Goal: Transaction & Acquisition: Purchase product/service

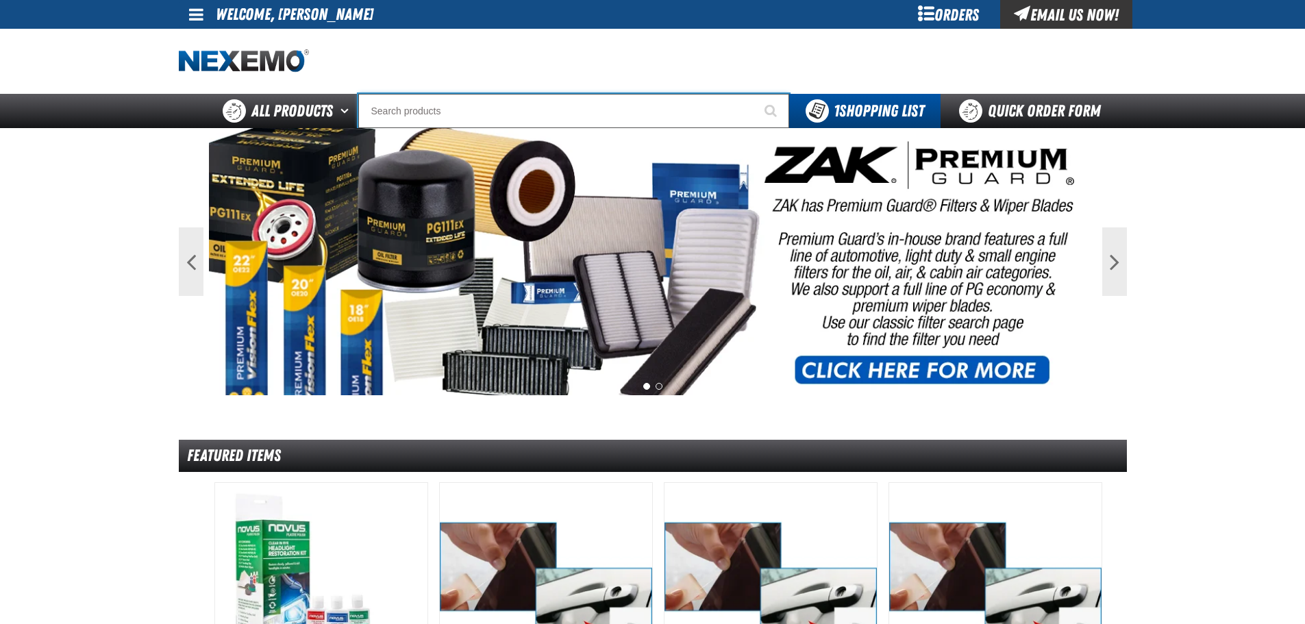
click at [424, 111] on input "Search" at bounding box center [573, 111] width 431 height 34
type input "vi"
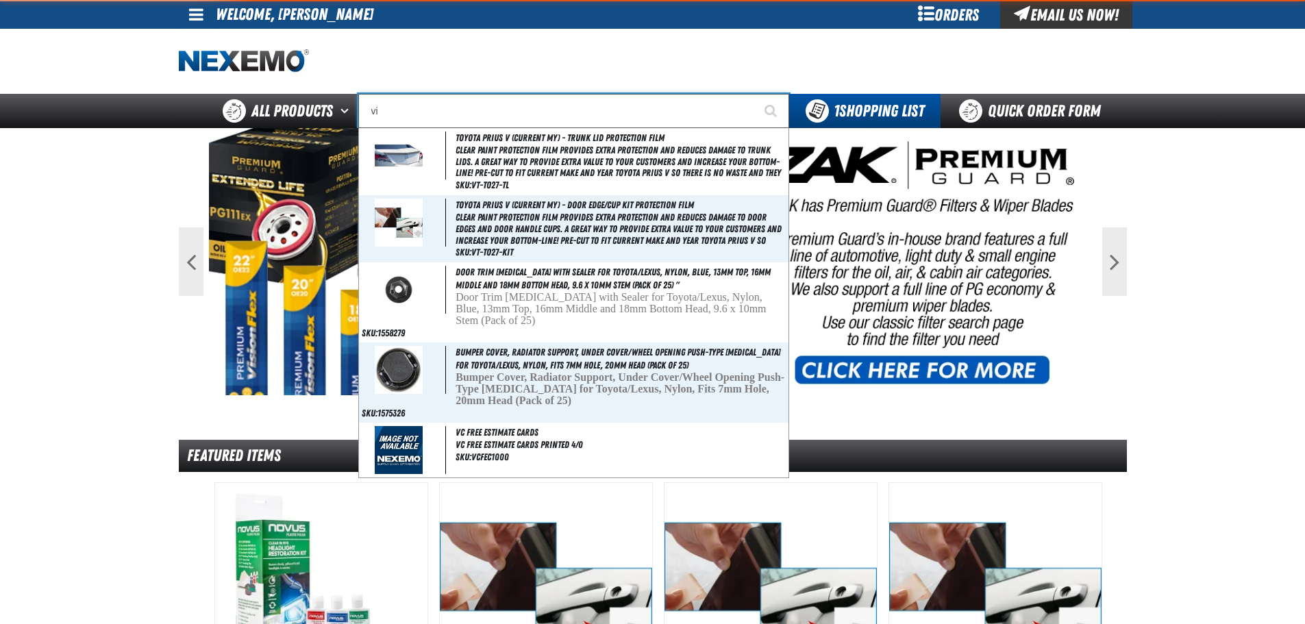
type input "violet 7000-7999"
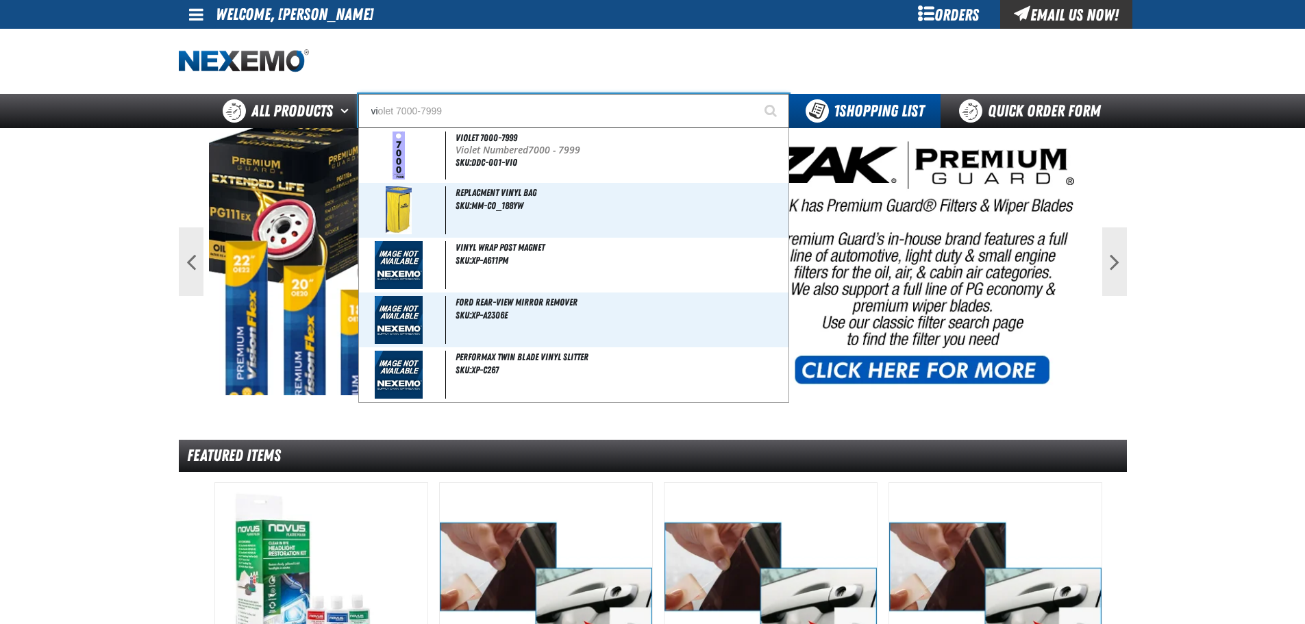
type input "vil"
type input "village Pointe Toyota Name Badge"
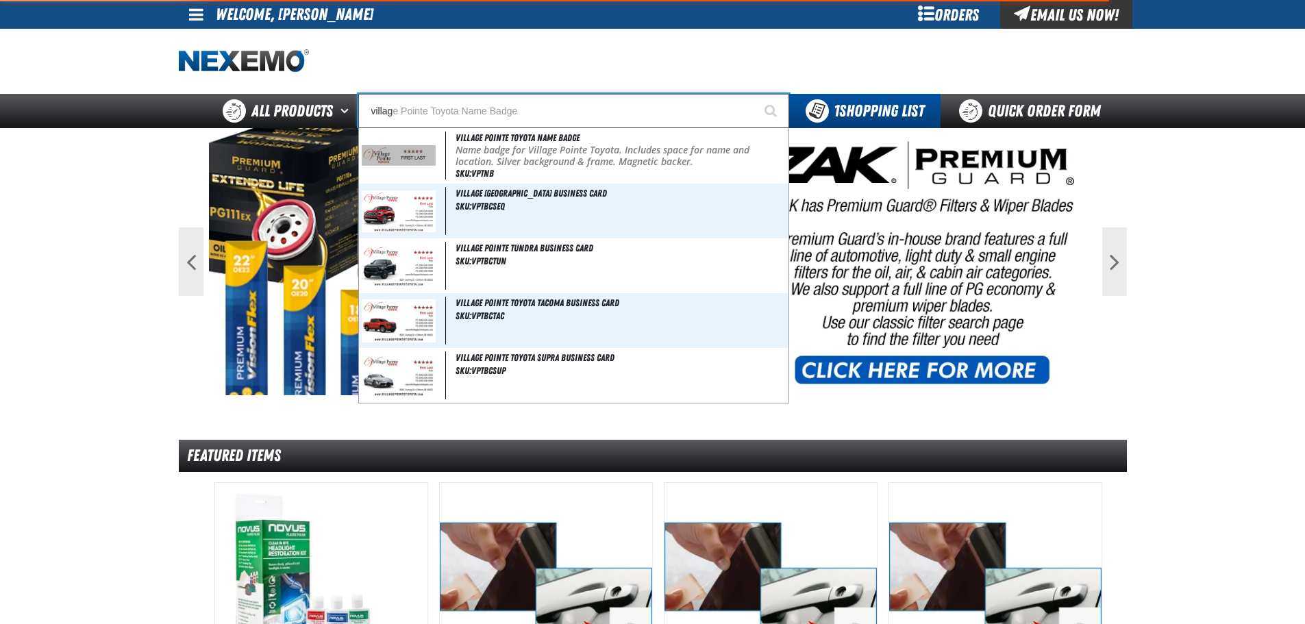
type input "village"
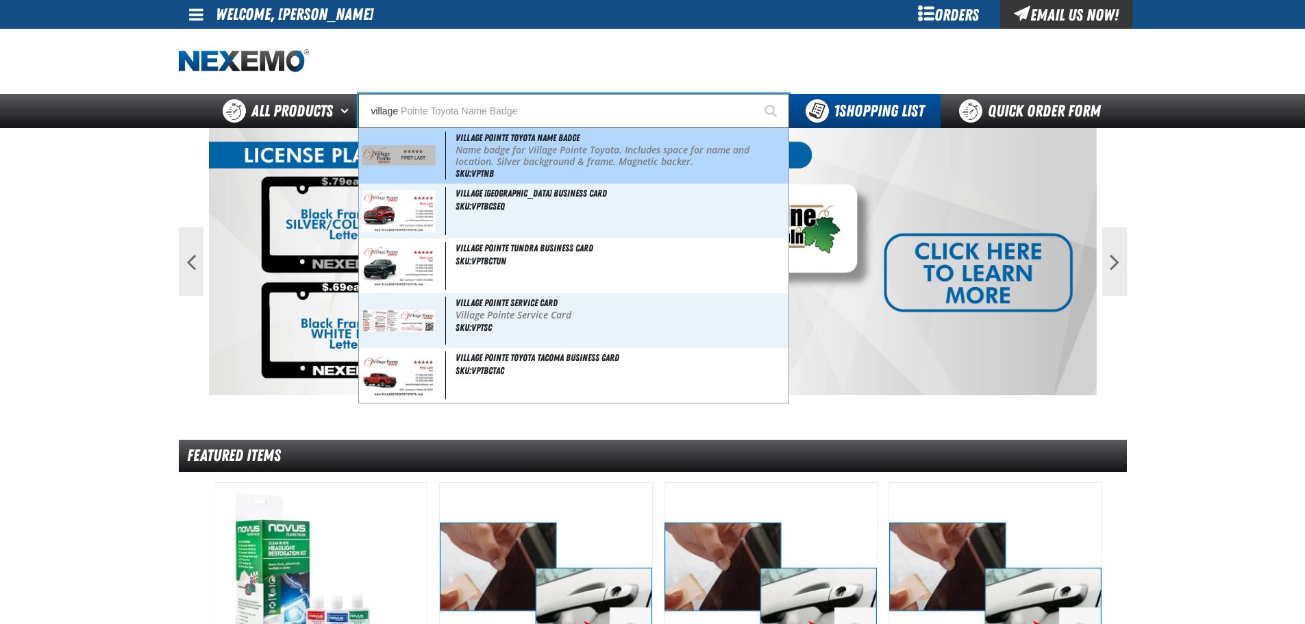
type input "village Pointe Toyota Name Badge"
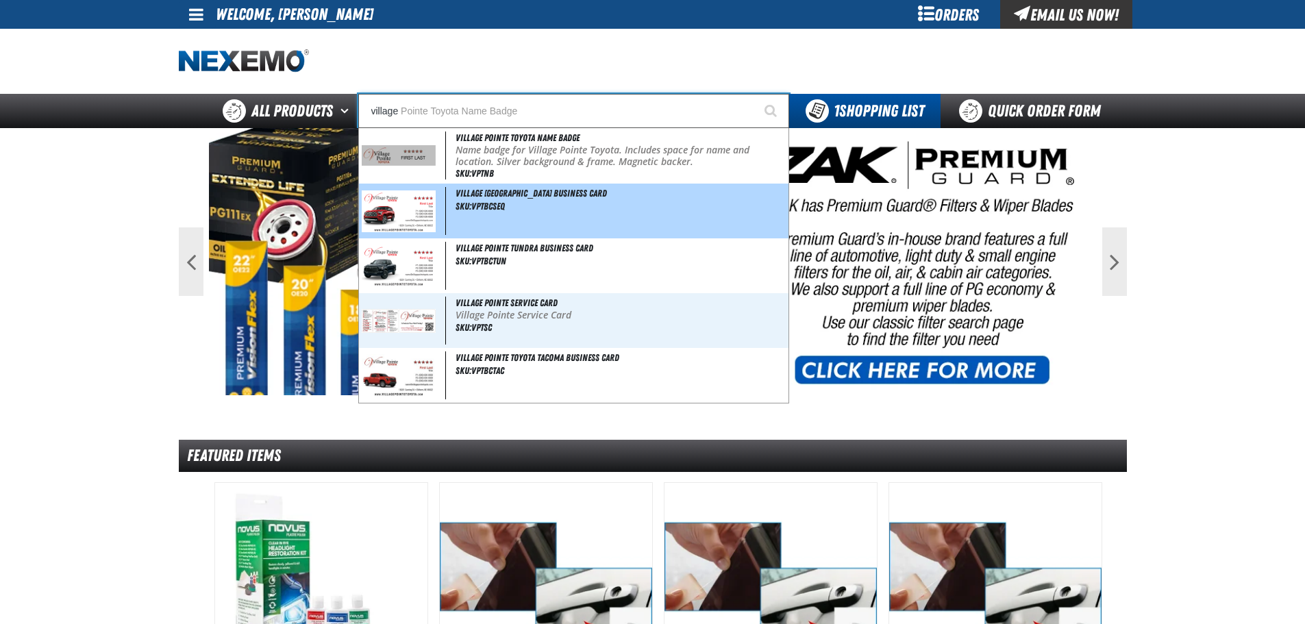
click at [420, 207] on img at bounding box center [399, 211] width 75 height 42
type input "Village Pointe Sequoia Business Card"
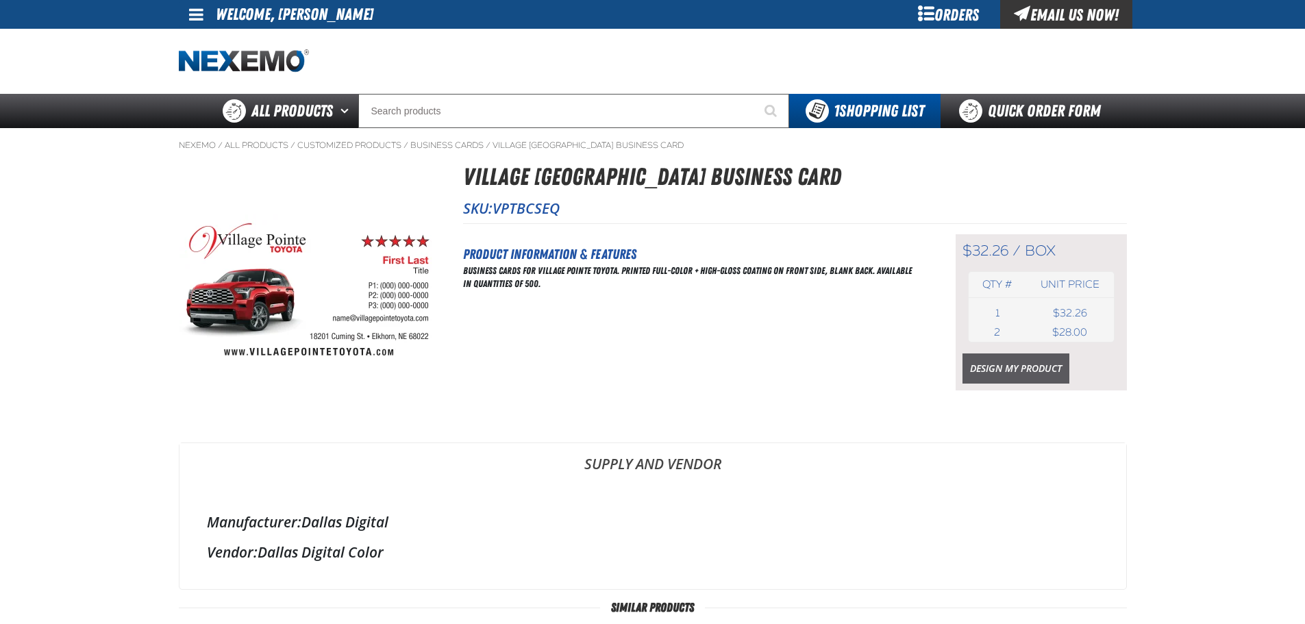
click at [979, 365] on link "Design My Product" at bounding box center [1015, 368] width 107 height 30
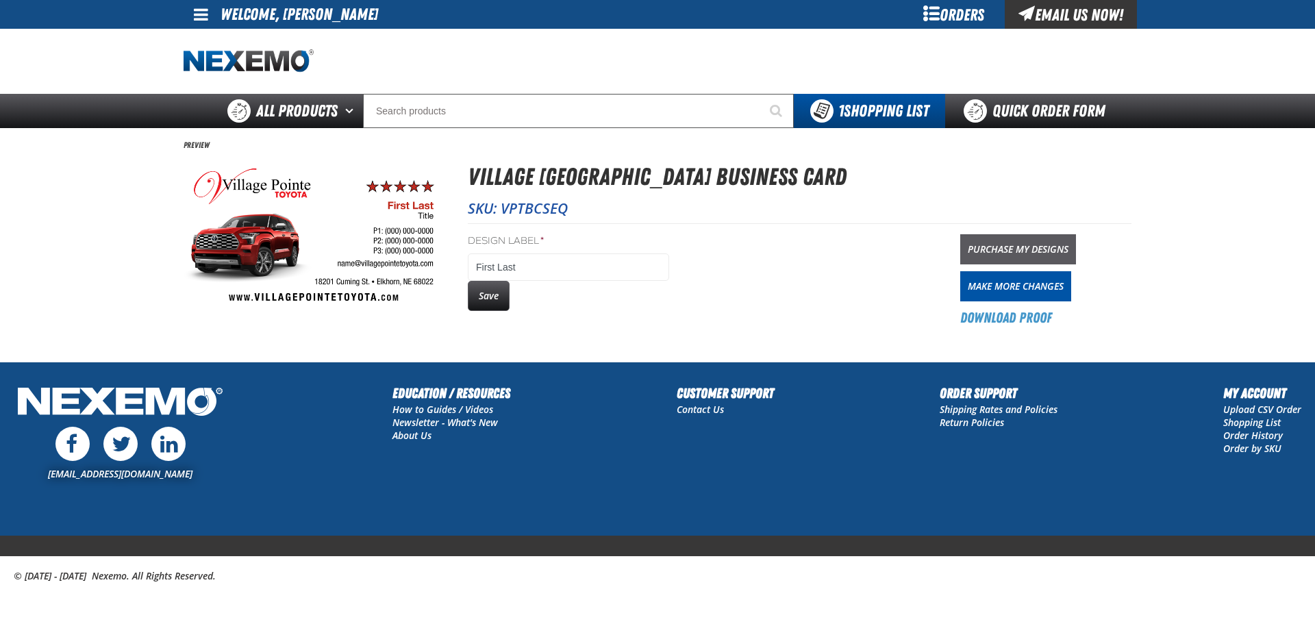
click at [1010, 246] on link "Purchase My Designs" at bounding box center [1018, 249] width 116 height 30
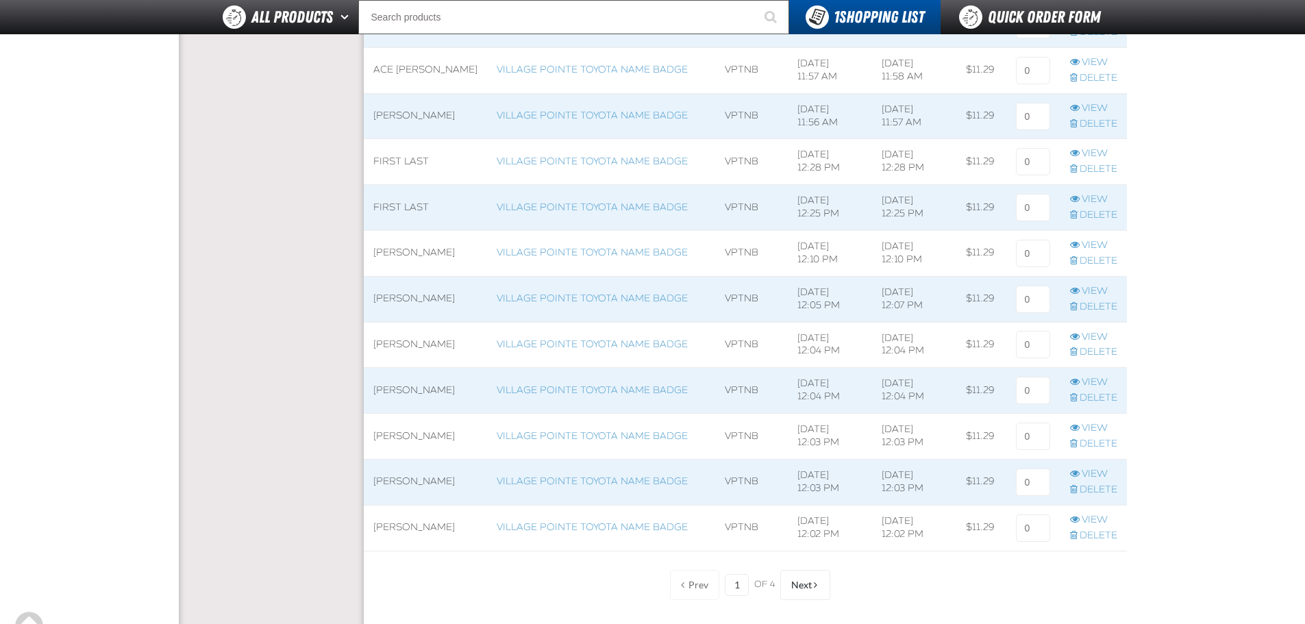
scroll to position [890, 0]
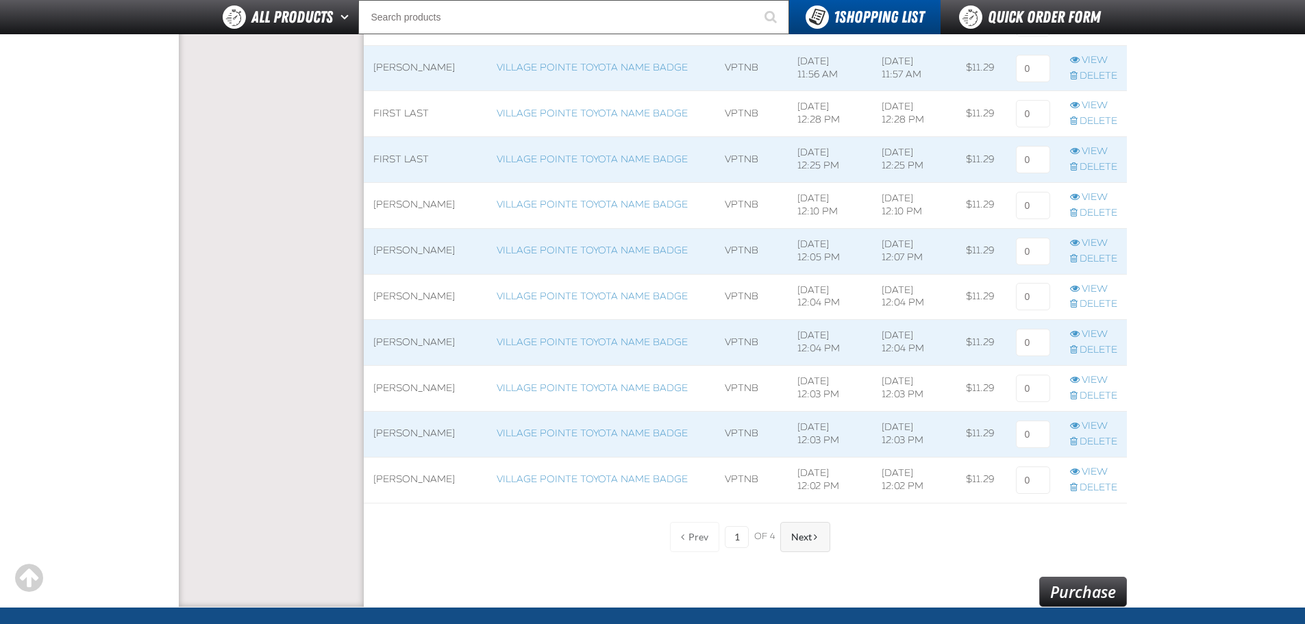
click at [799, 544] on button "Next" at bounding box center [805, 537] width 50 height 30
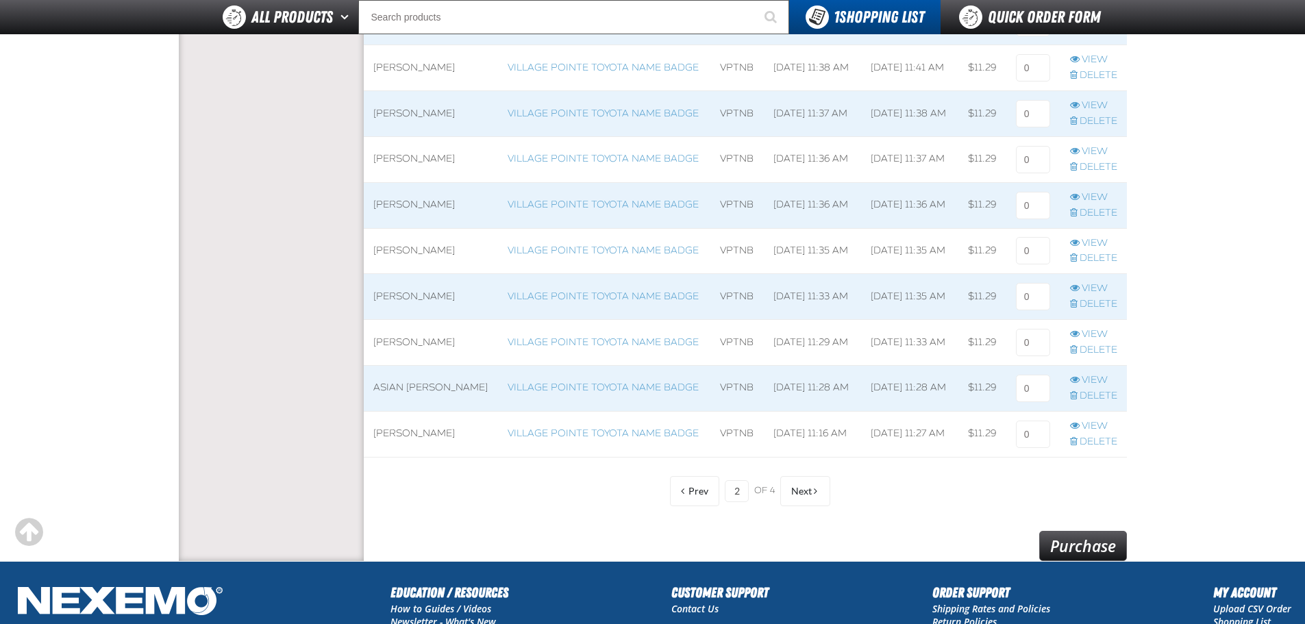
scroll to position [959, 0]
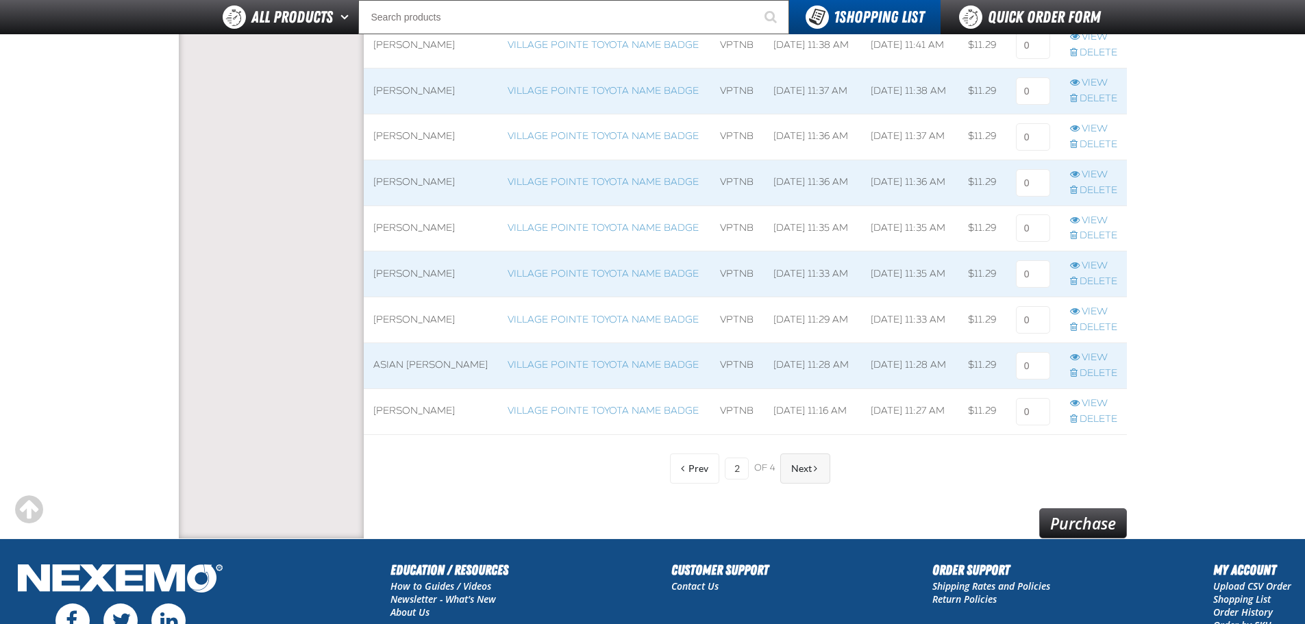
click at [802, 477] on button "Next" at bounding box center [805, 468] width 50 height 30
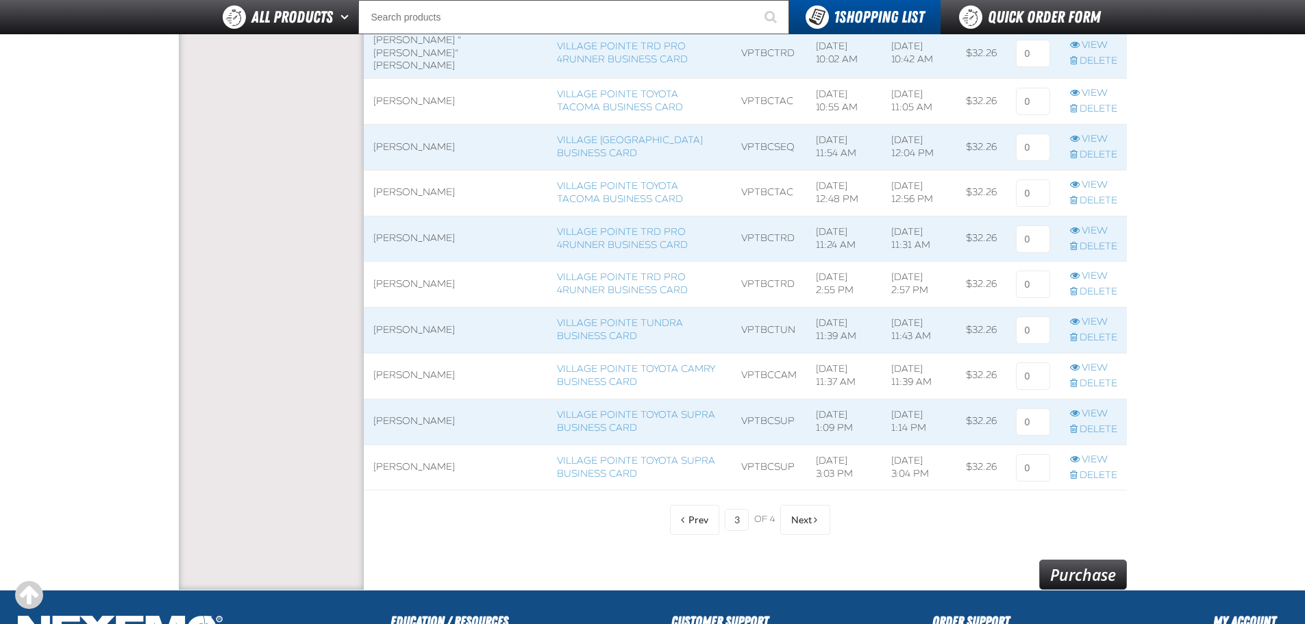
scroll to position [959, 0]
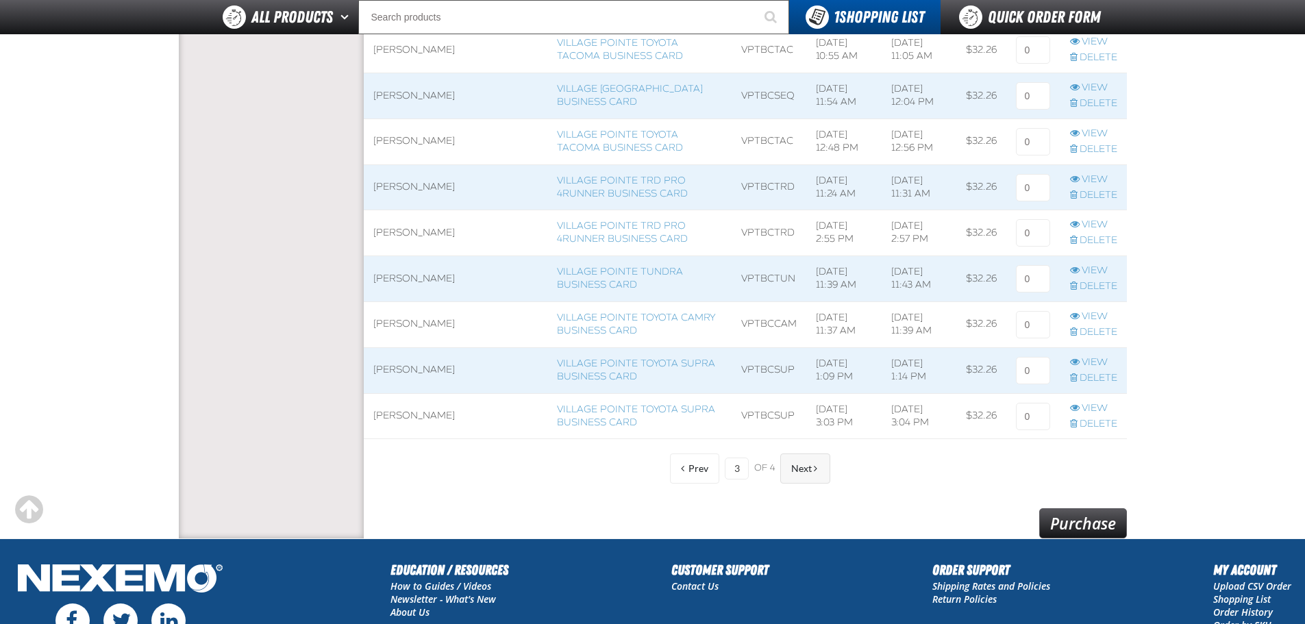
click at [803, 470] on span "Next" at bounding box center [801, 468] width 21 height 11
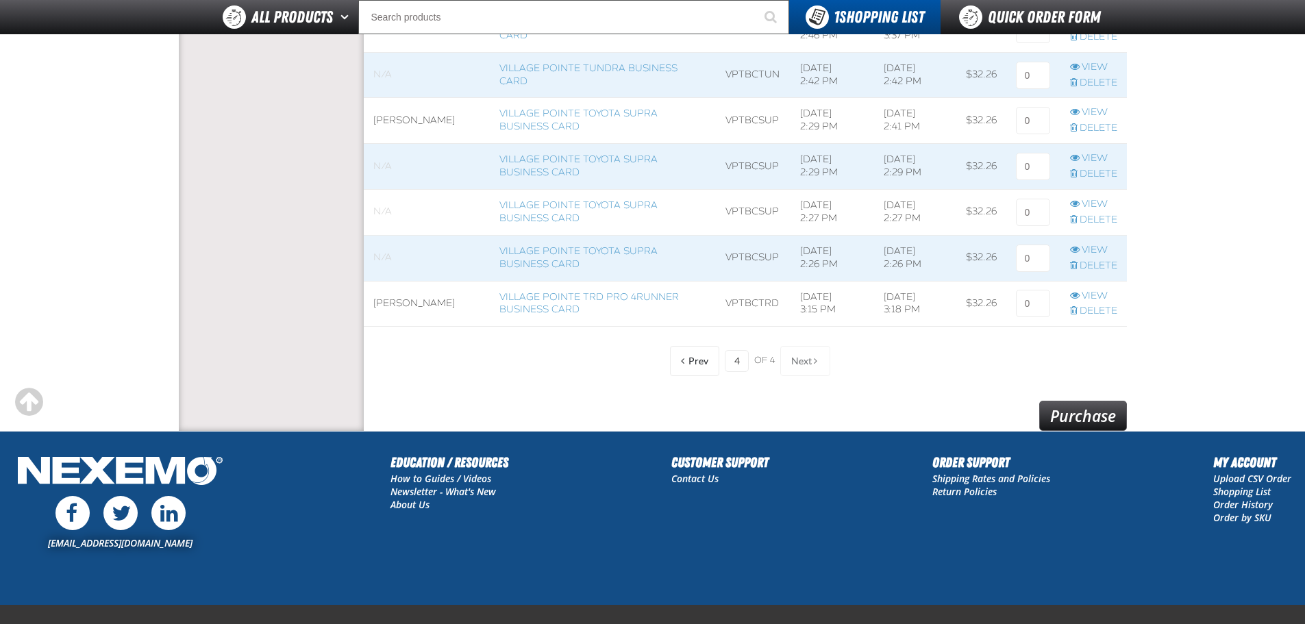
scroll to position [884, 0]
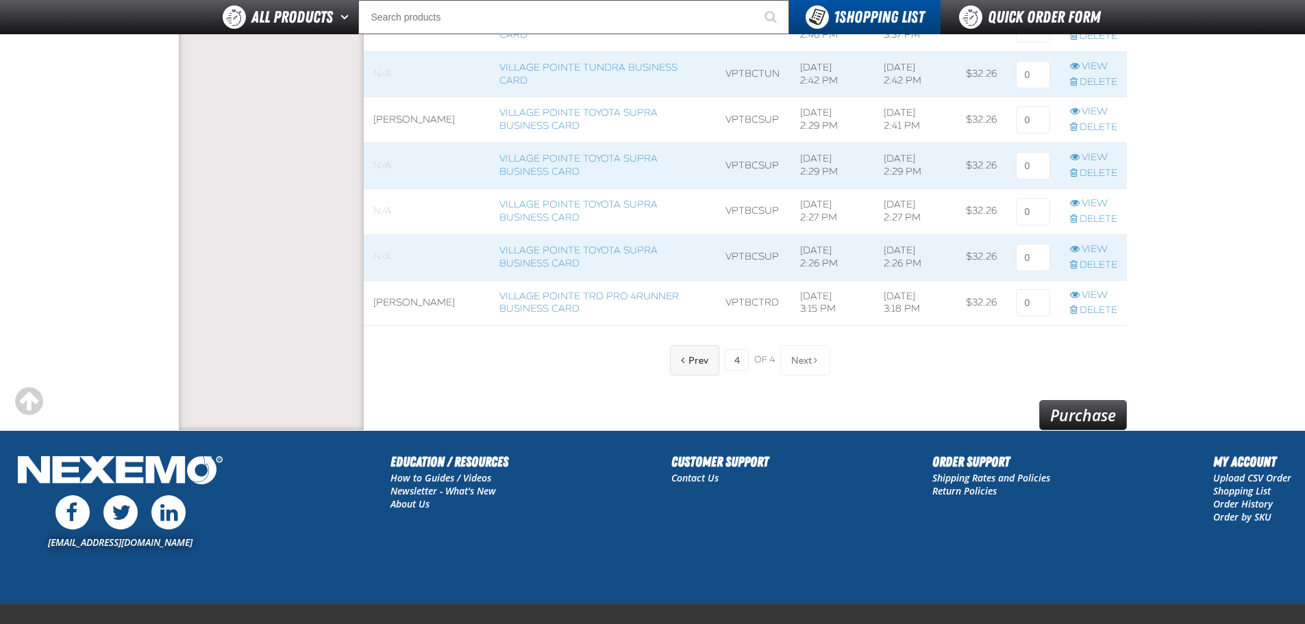
click at [694, 362] on span "Prev" at bounding box center [698, 360] width 20 height 11
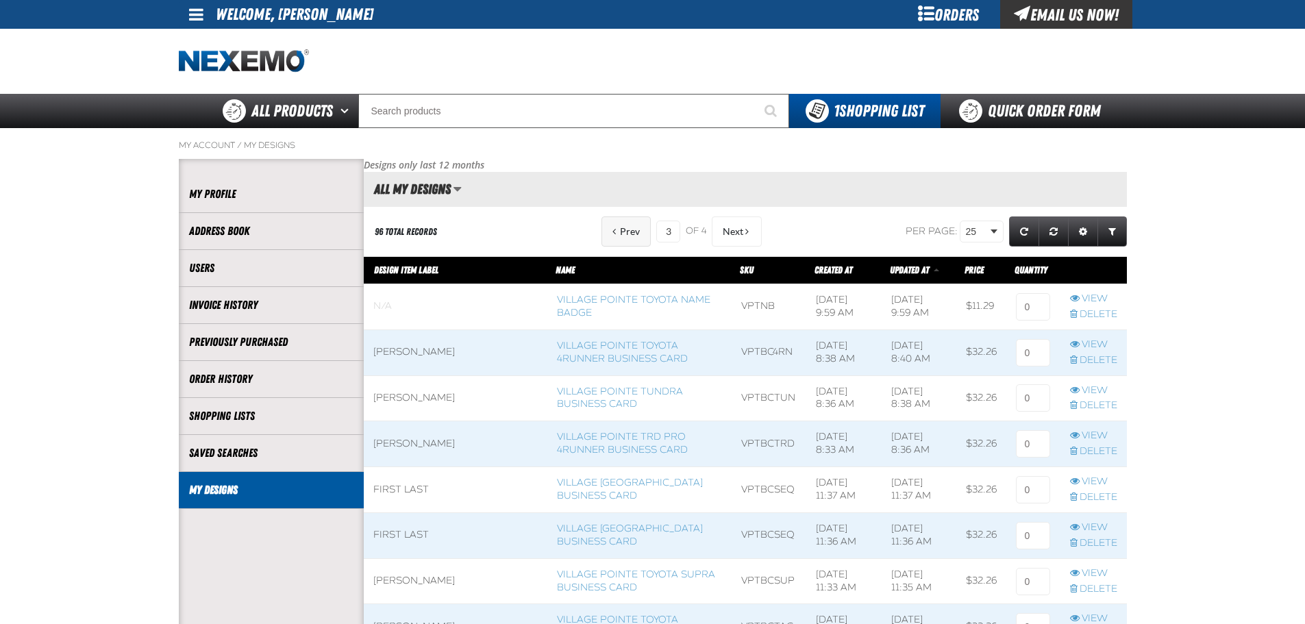
click at [622, 225] on button "Prev" at bounding box center [625, 231] width 49 height 30
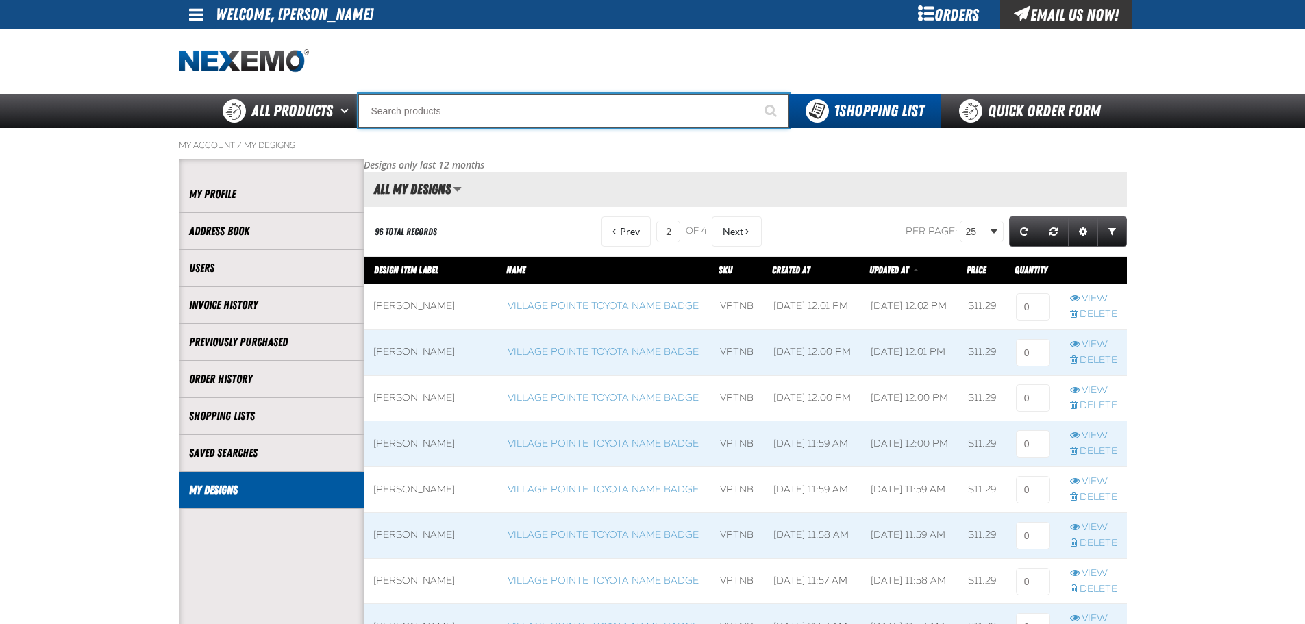
click at [425, 114] on input "Search" at bounding box center [573, 111] width 431 height 34
type input "vi"
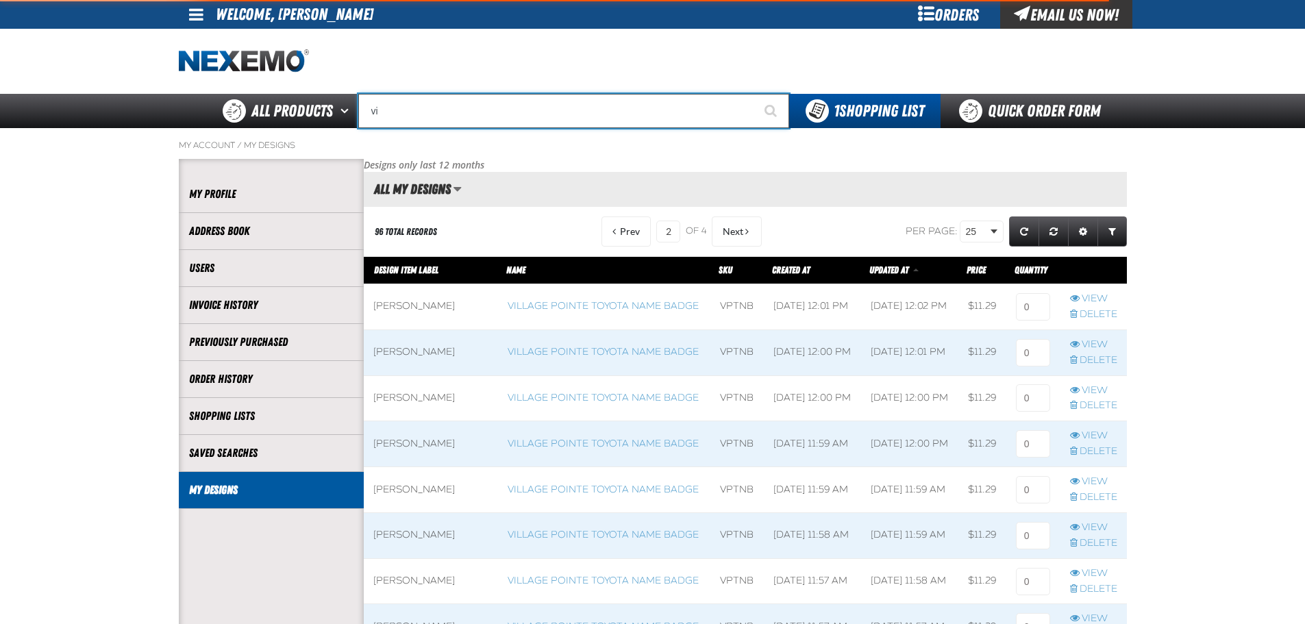
type input "violet 7000-7999"
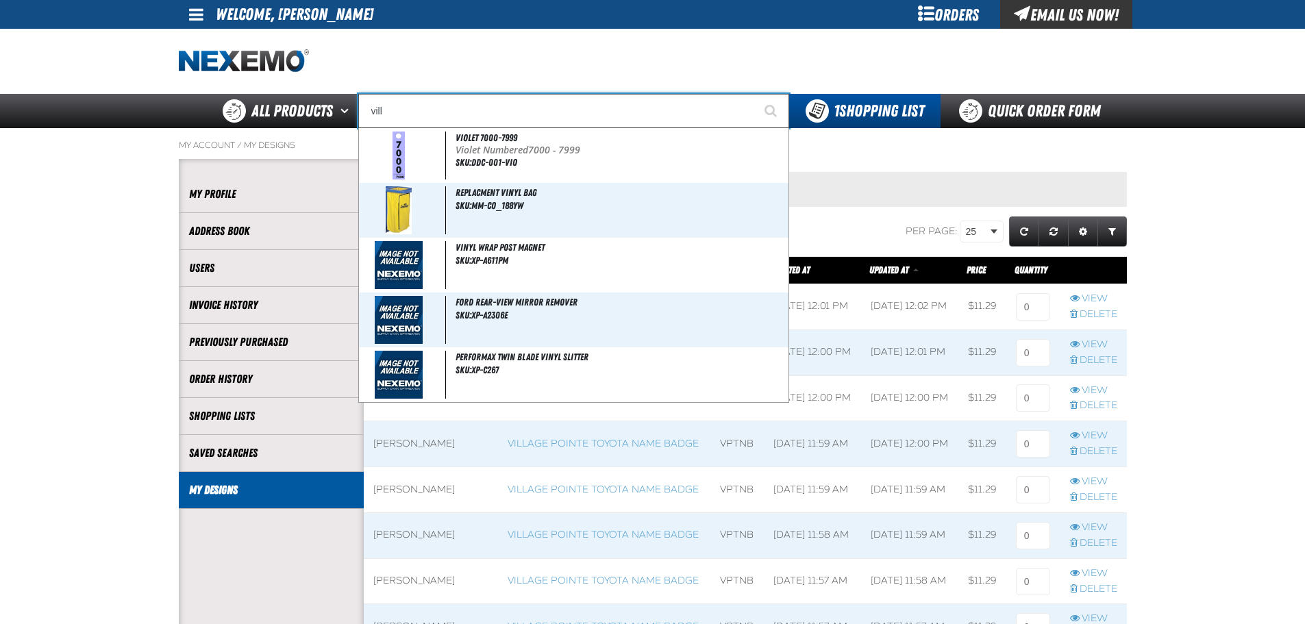
type input "villa"
type input "village Pointe Toyota Name Badge"
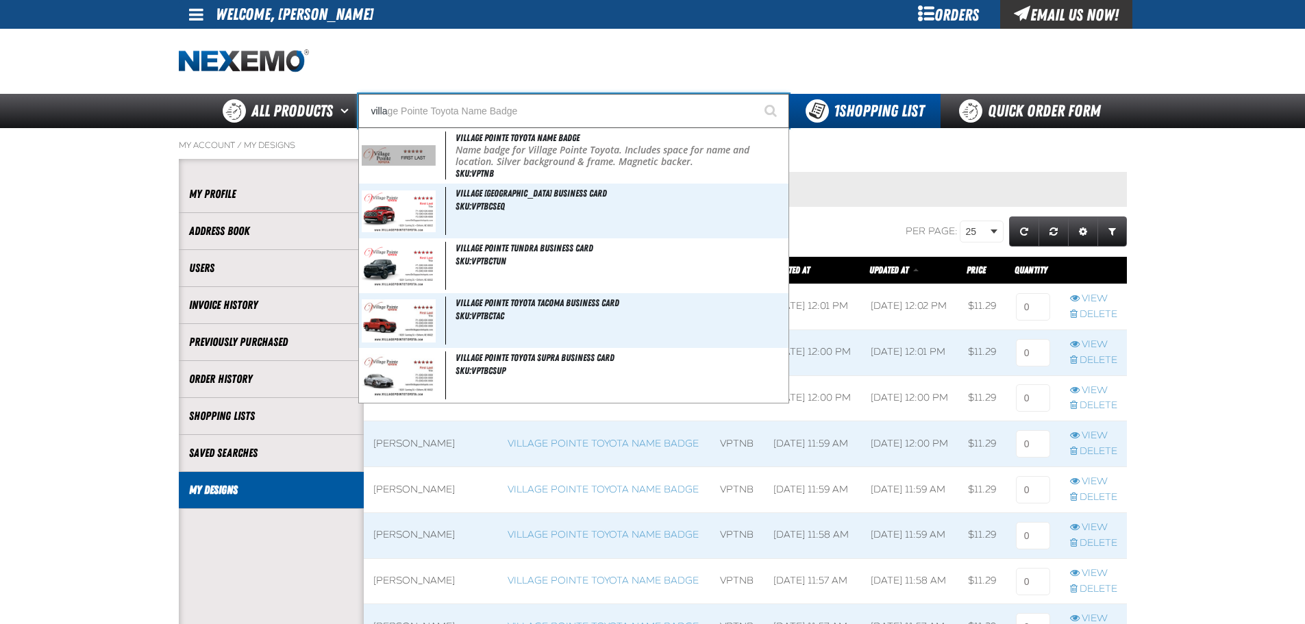
type input "villag"
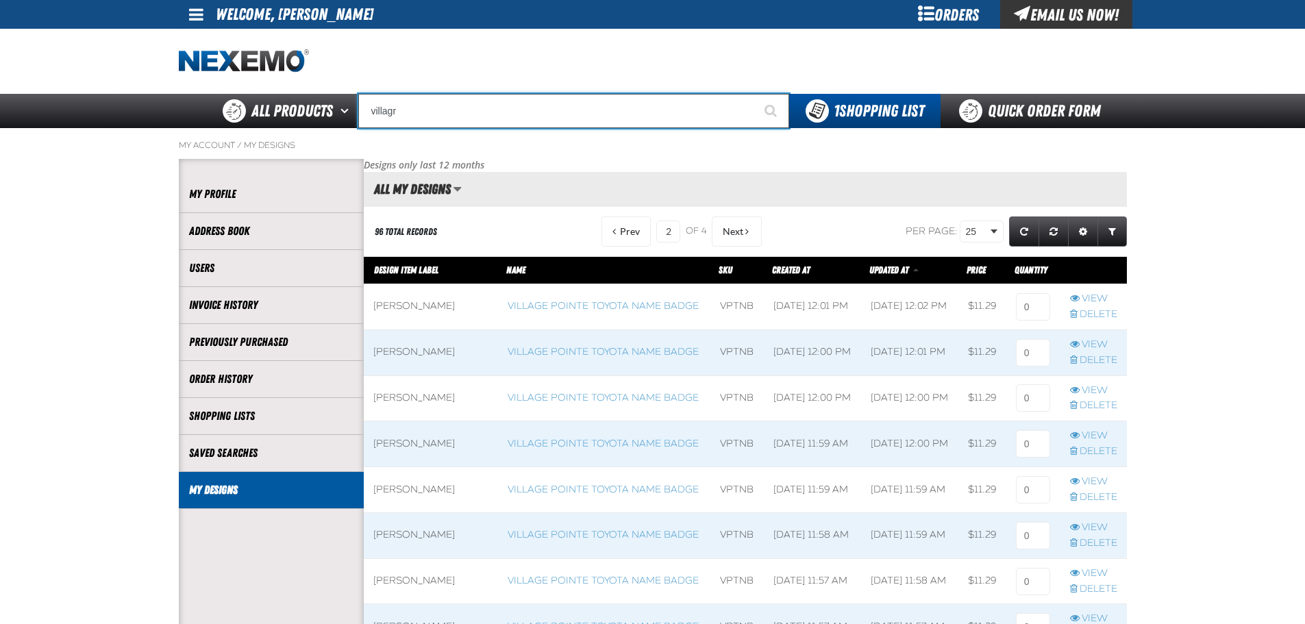
type input "villagr"
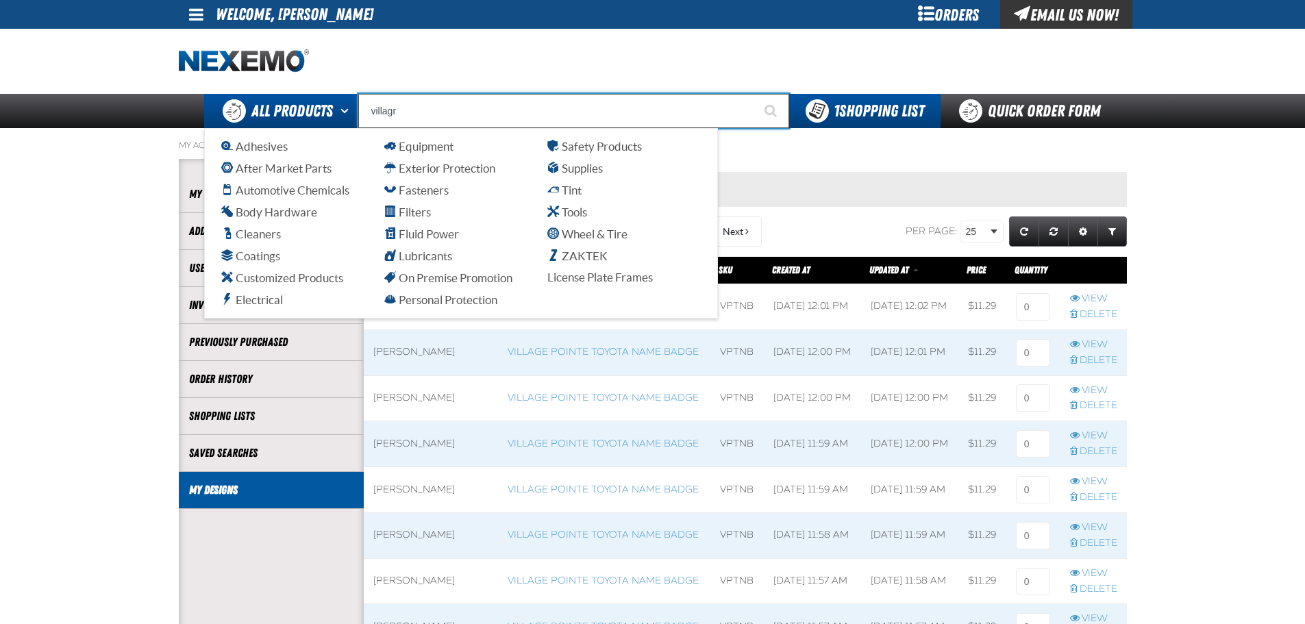
click at [320, 108] on span "All Products" at bounding box center [291, 111] width 81 height 25
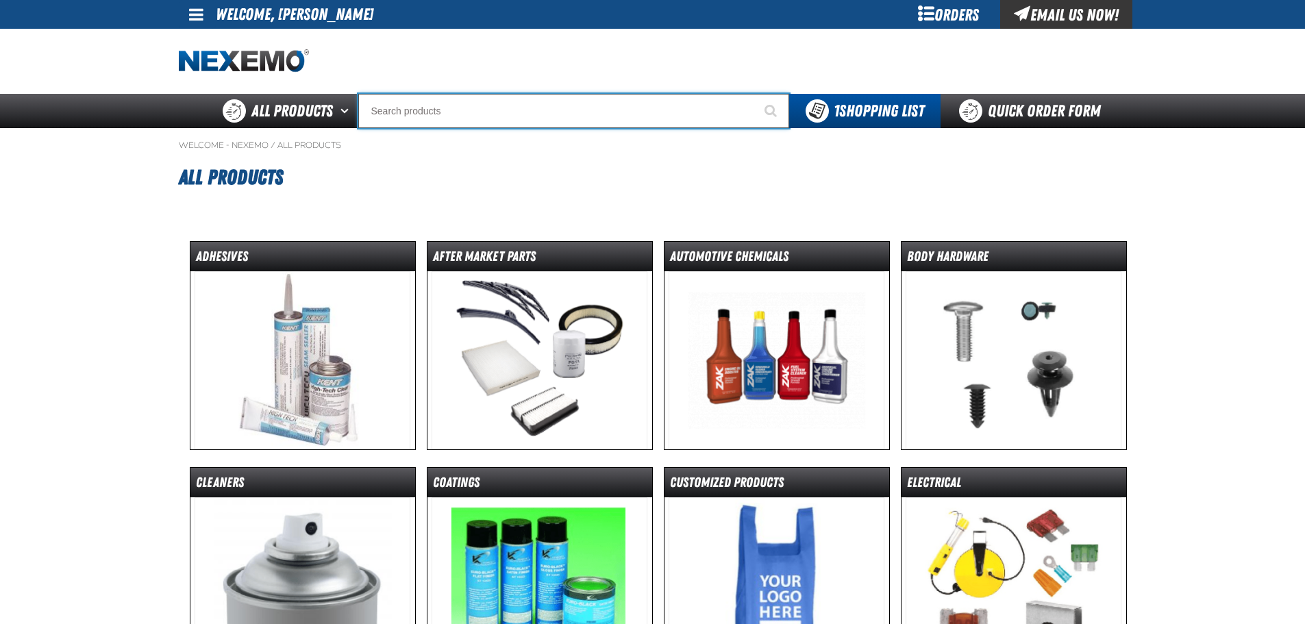
click at [399, 116] on input "Search" at bounding box center [573, 111] width 431 height 34
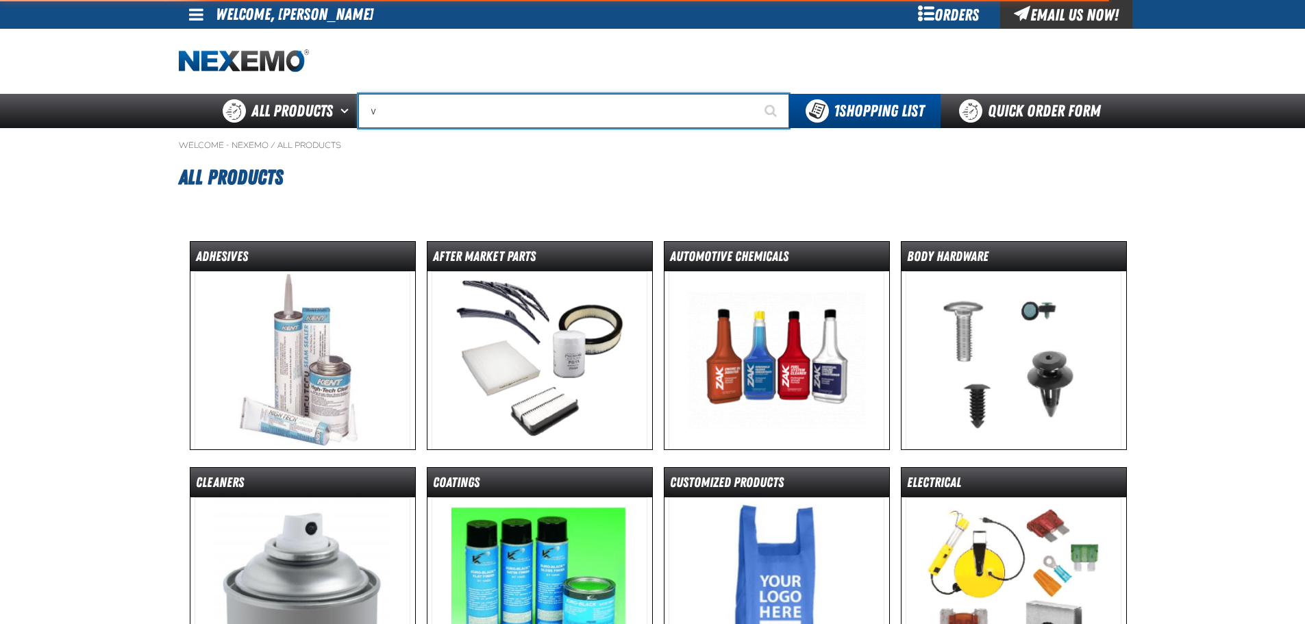
type input "vi"
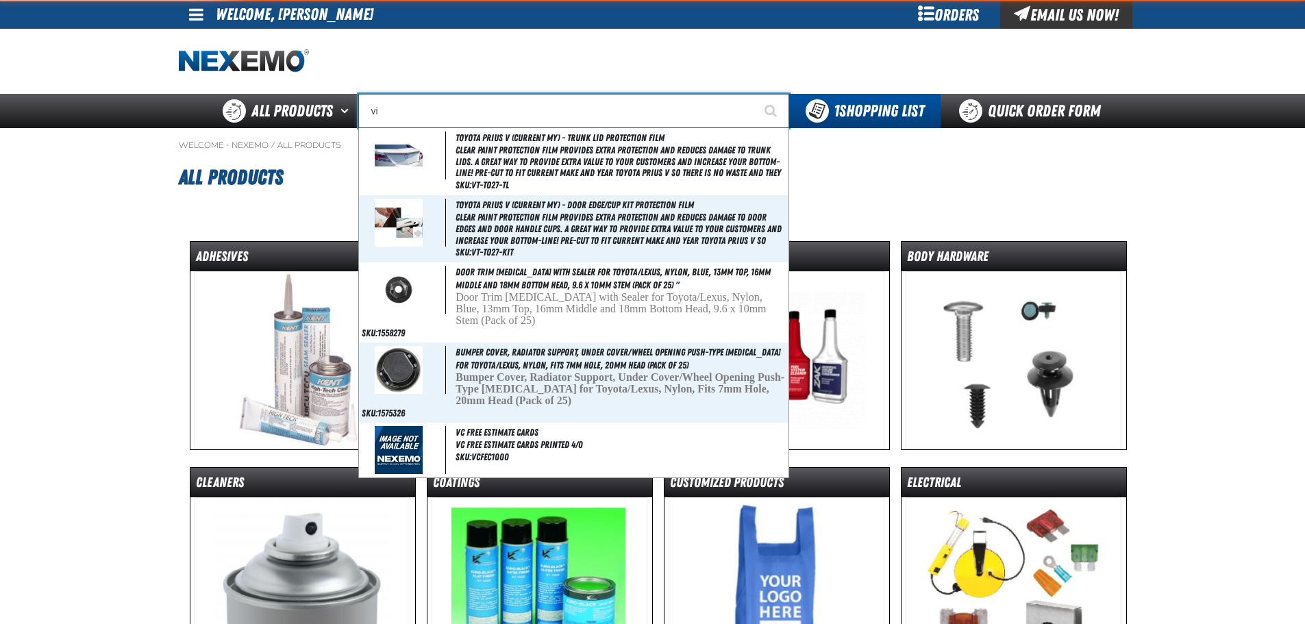
type input "violet 7000-7999"
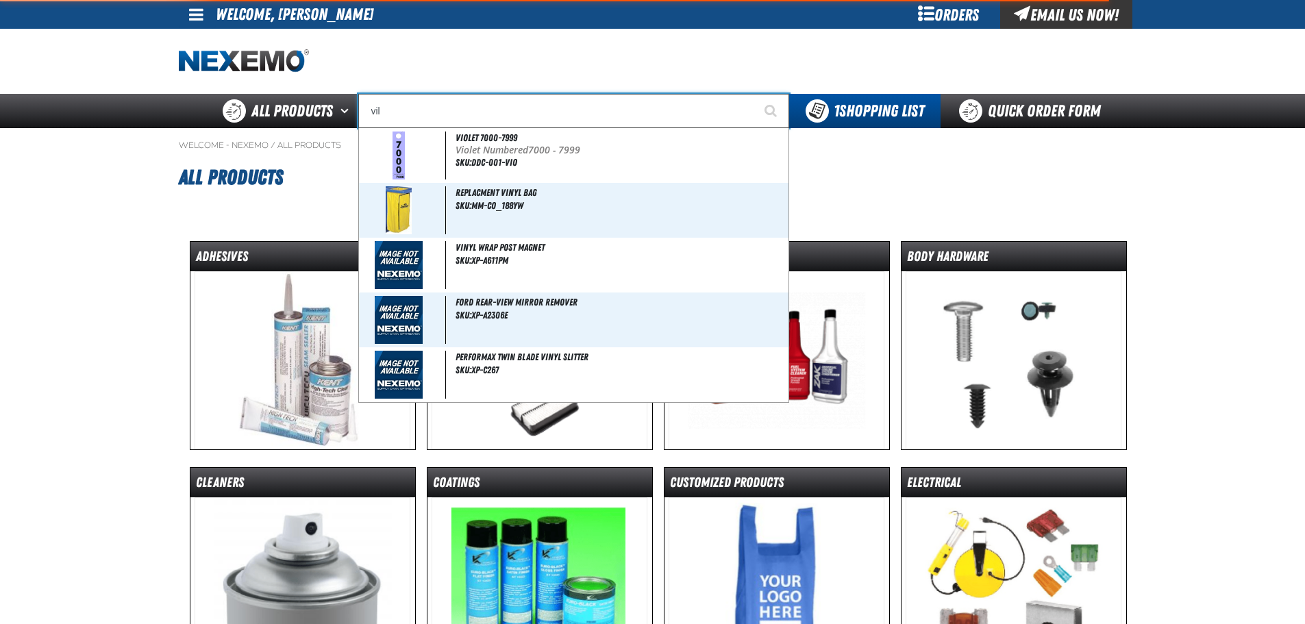
type input "vill"
type input "village Pointe Toyota Name Badge"
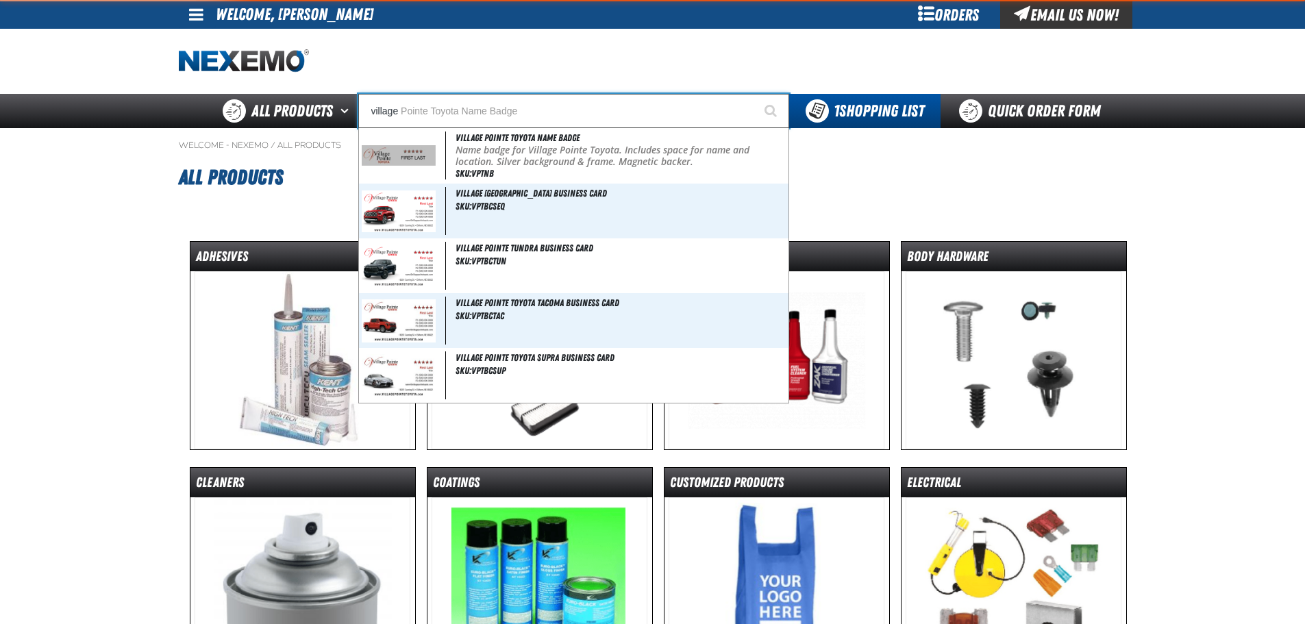
type input "village"
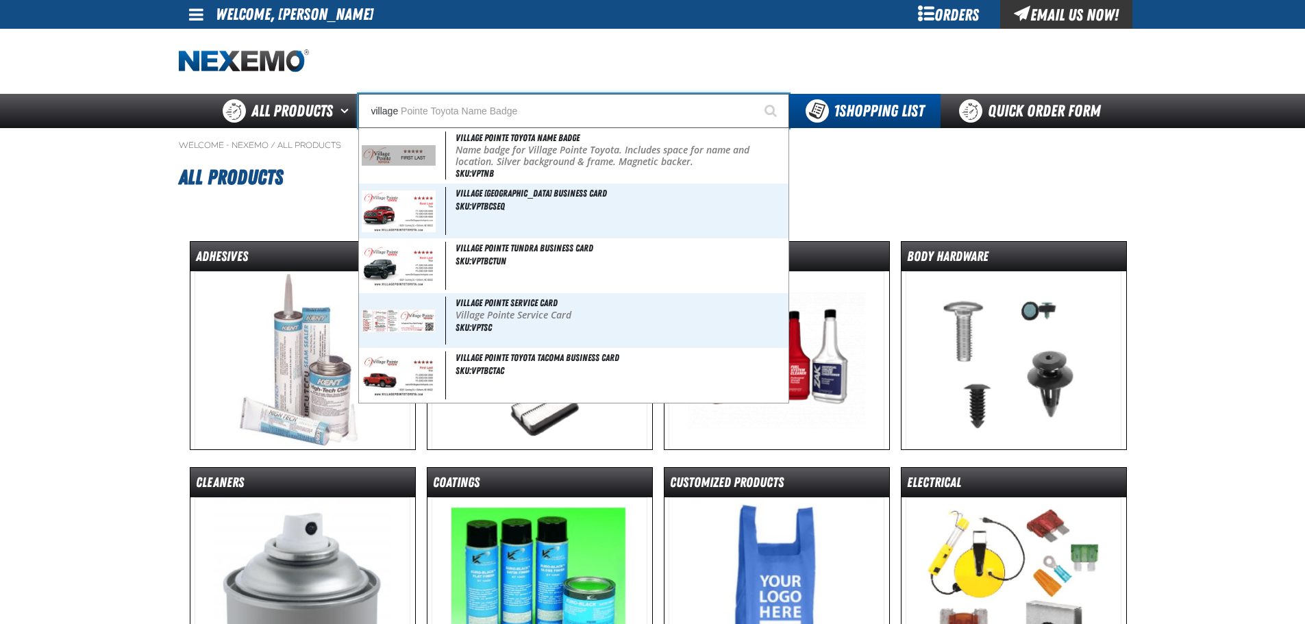
type input "village p"
type input "village pointe Toyota Name Badge"
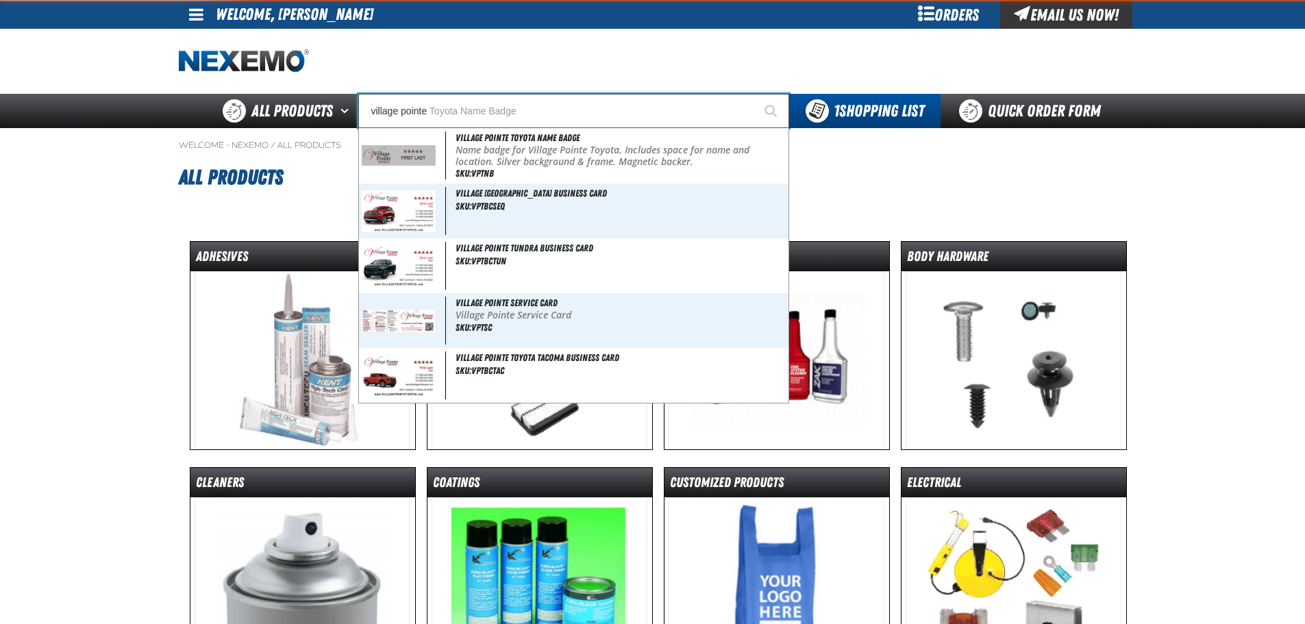
type input "village pointe"
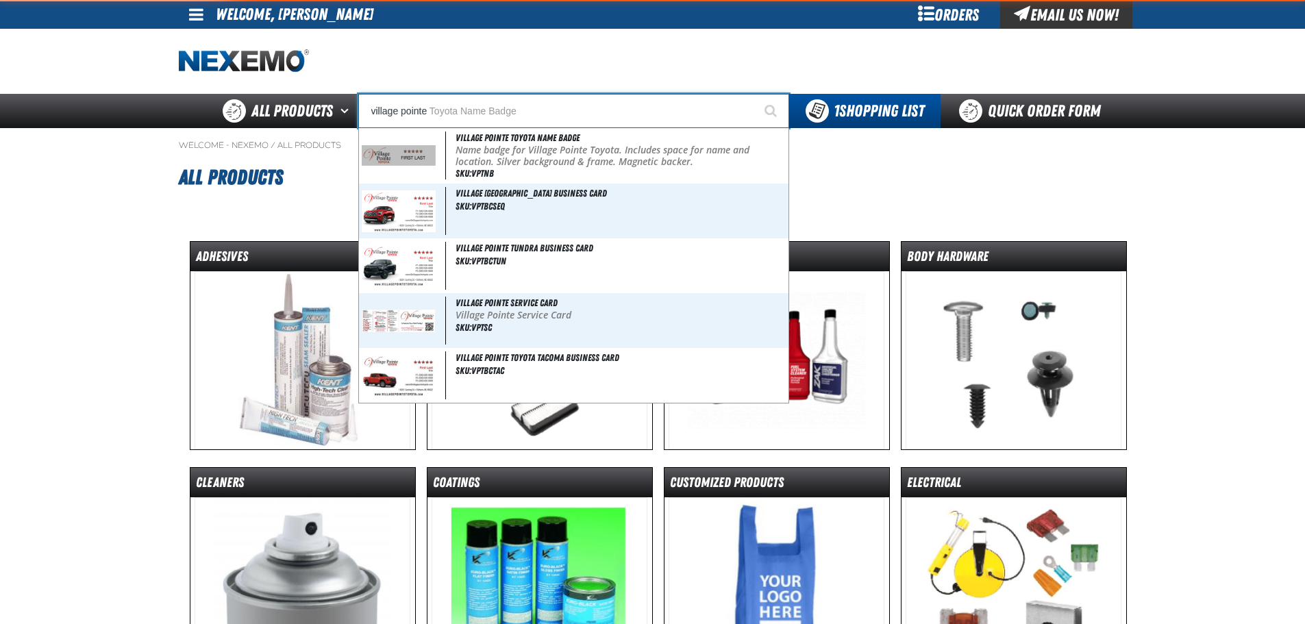
type input "village [GEOGRAPHIC_DATA]"
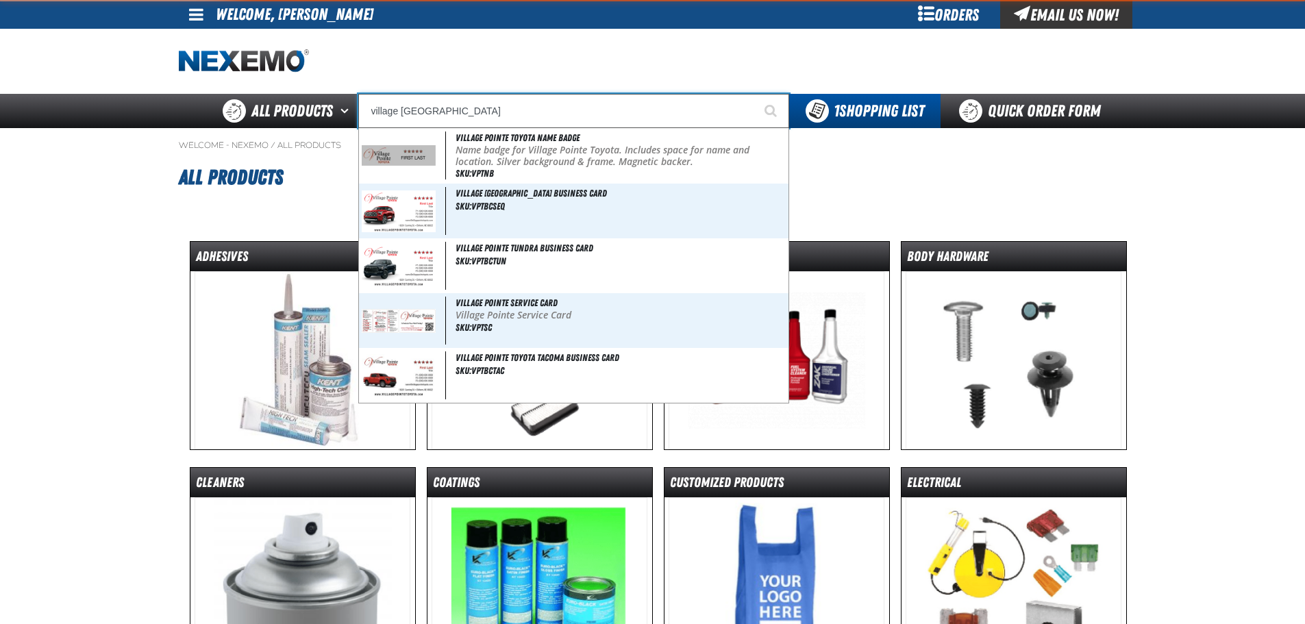
type input "village pointe toyota Name Badge"
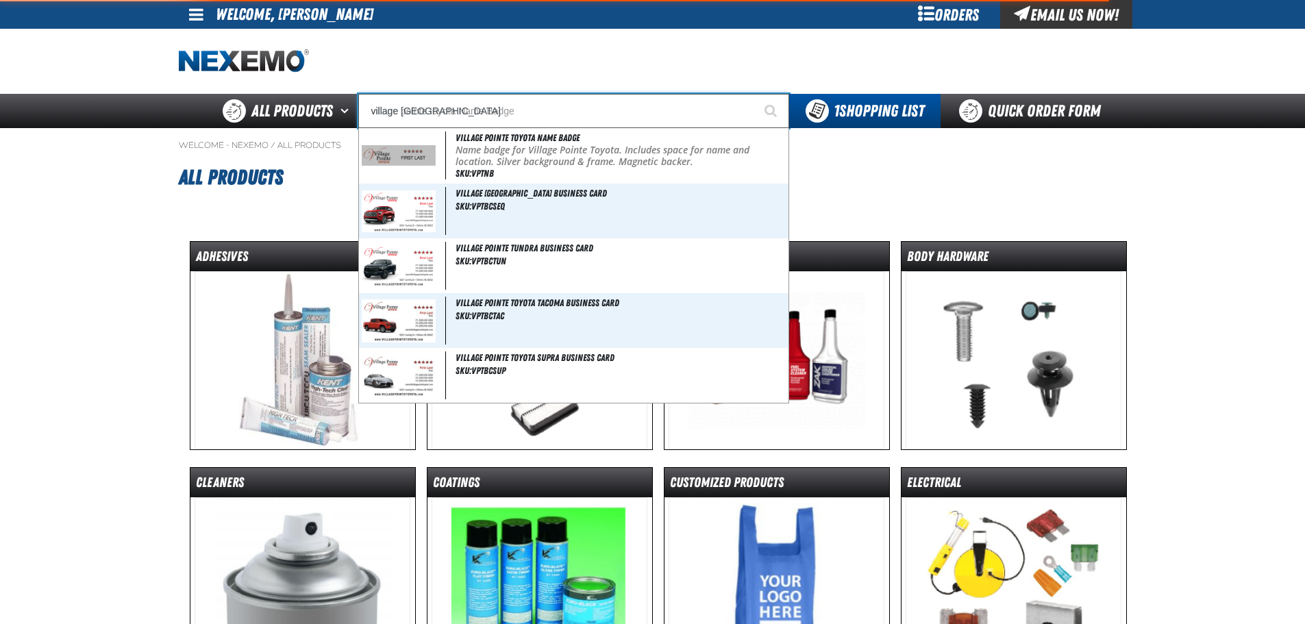
type input "village [GEOGRAPHIC_DATA]"
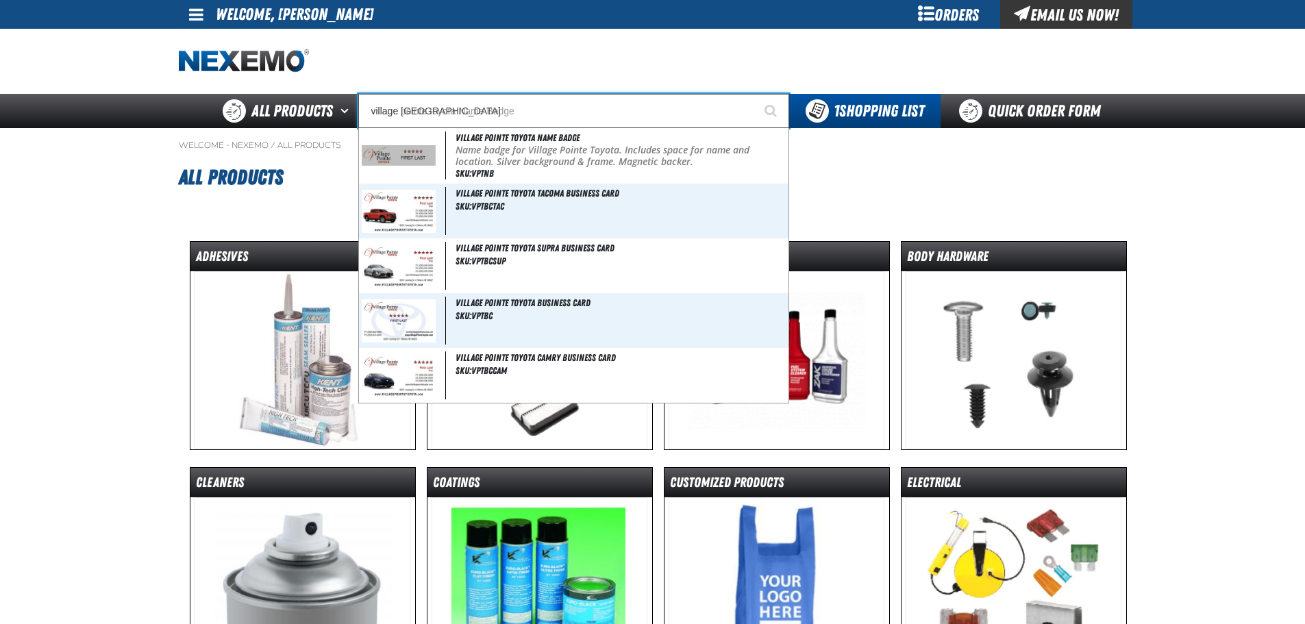
type input "village [GEOGRAPHIC_DATA] 4"
type input "village pointe toyota 4Runner Business Card"
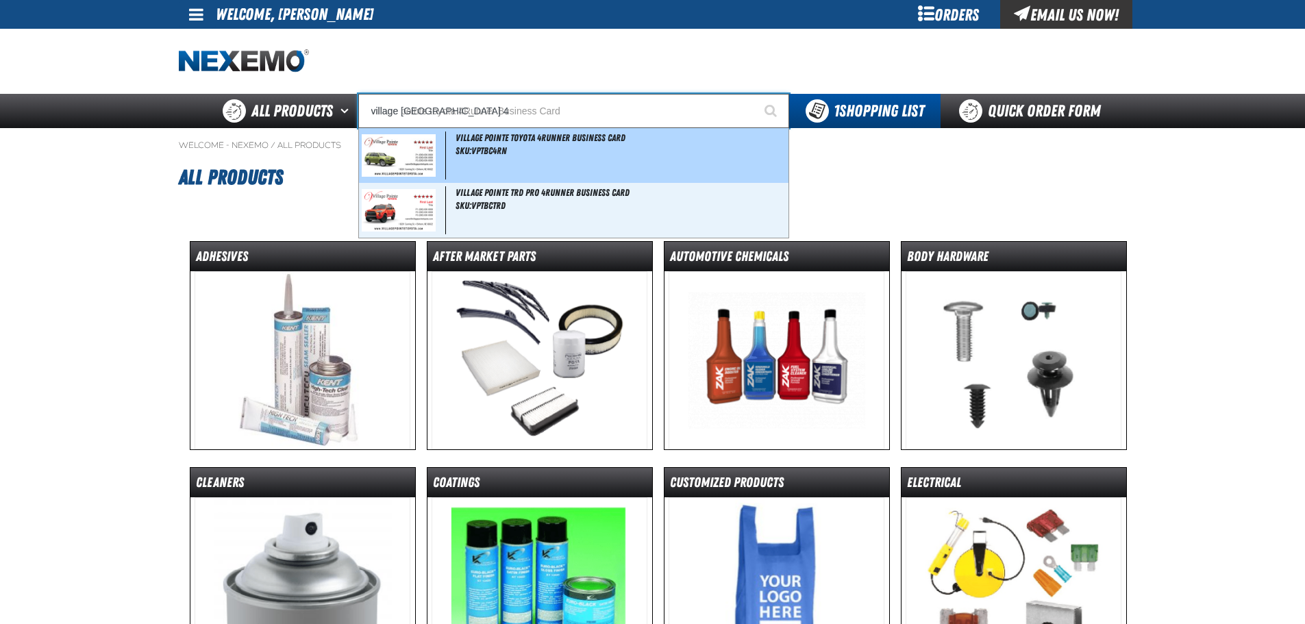
click at [388, 153] on img at bounding box center [399, 155] width 75 height 42
type input "Village Pointe Toyota 4Runner Business Card"
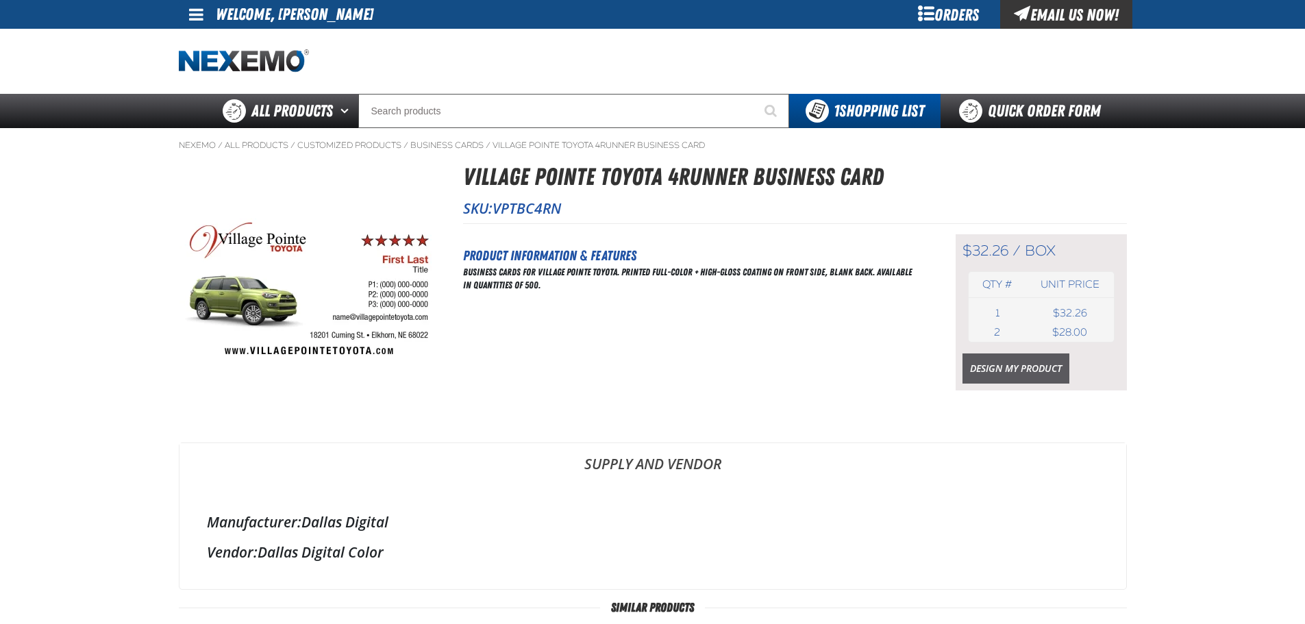
click at [1012, 369] on link "Design My Product" at bounding box center [1015, 368] width 107 height 30
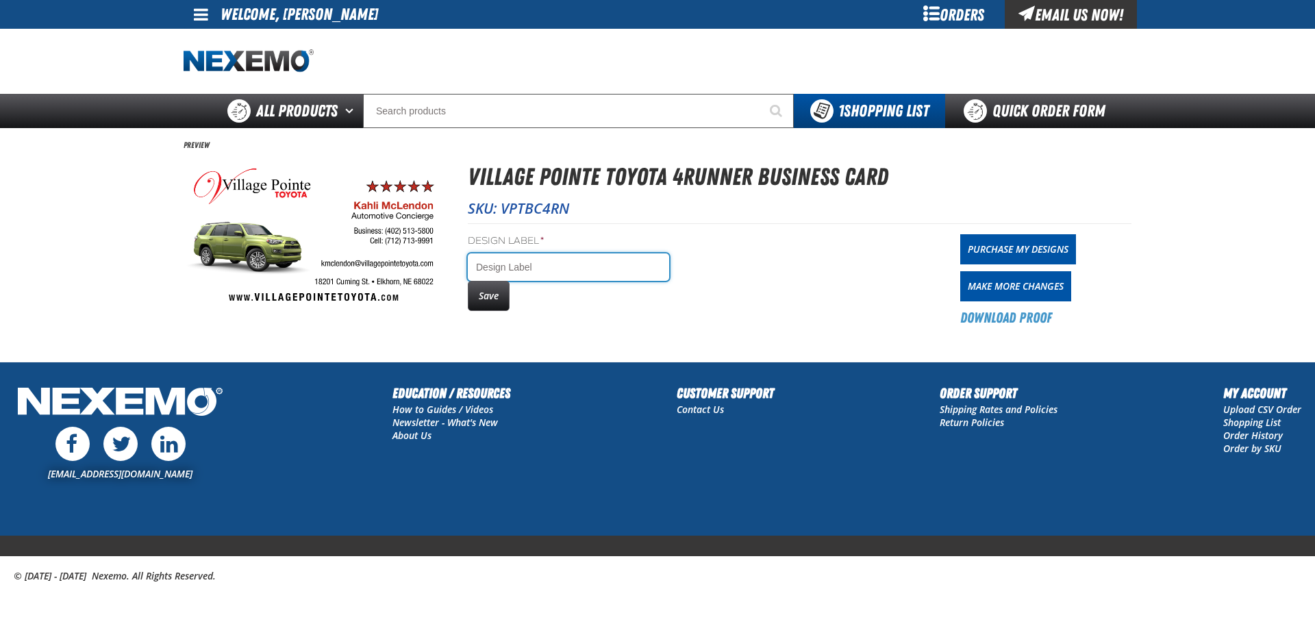
click at [517, 266] on input "Design Label *" at bounding box center [568, 266] width 201 height 27
type input "[PERSON_NAME]"
click at [491, 298] on button "Save" at bounding box center [489, 296] width 42 height 30
click at [1003, 244] on link "Purchase My Designs" at bounding box center [1018, 249] width 116 height 30
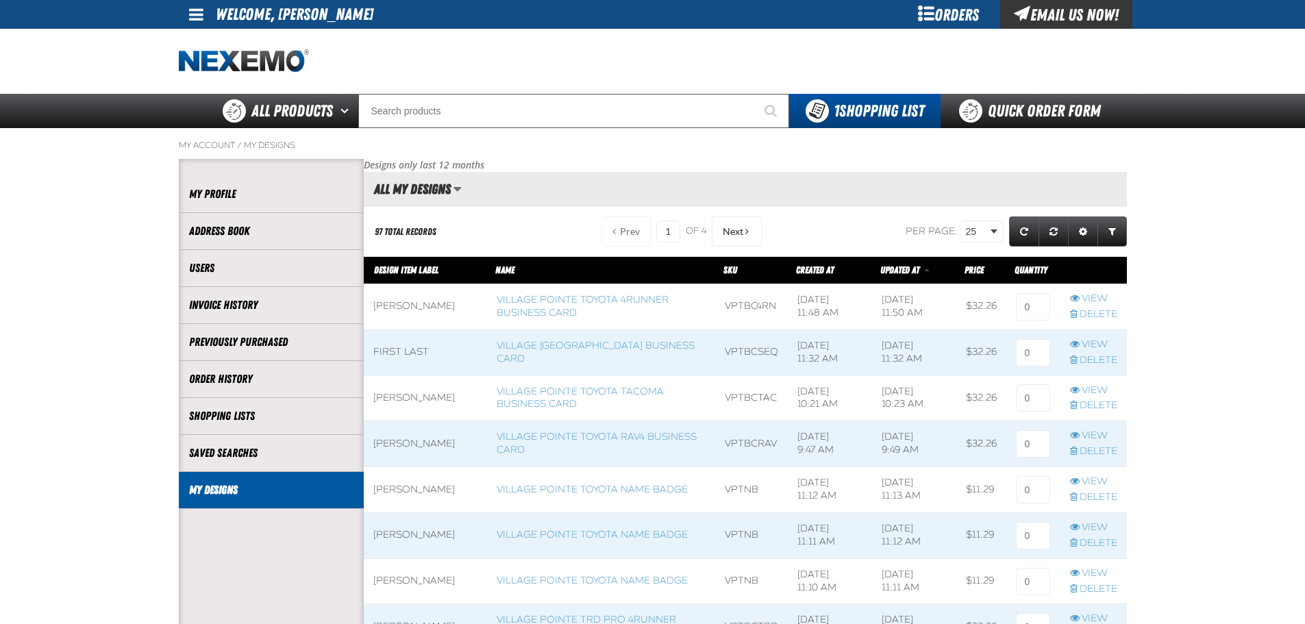
scroll to position [1, 1]
click at [1037, 308] on input at bounding box center [1033, 306] width 34 height 27
type input "1"
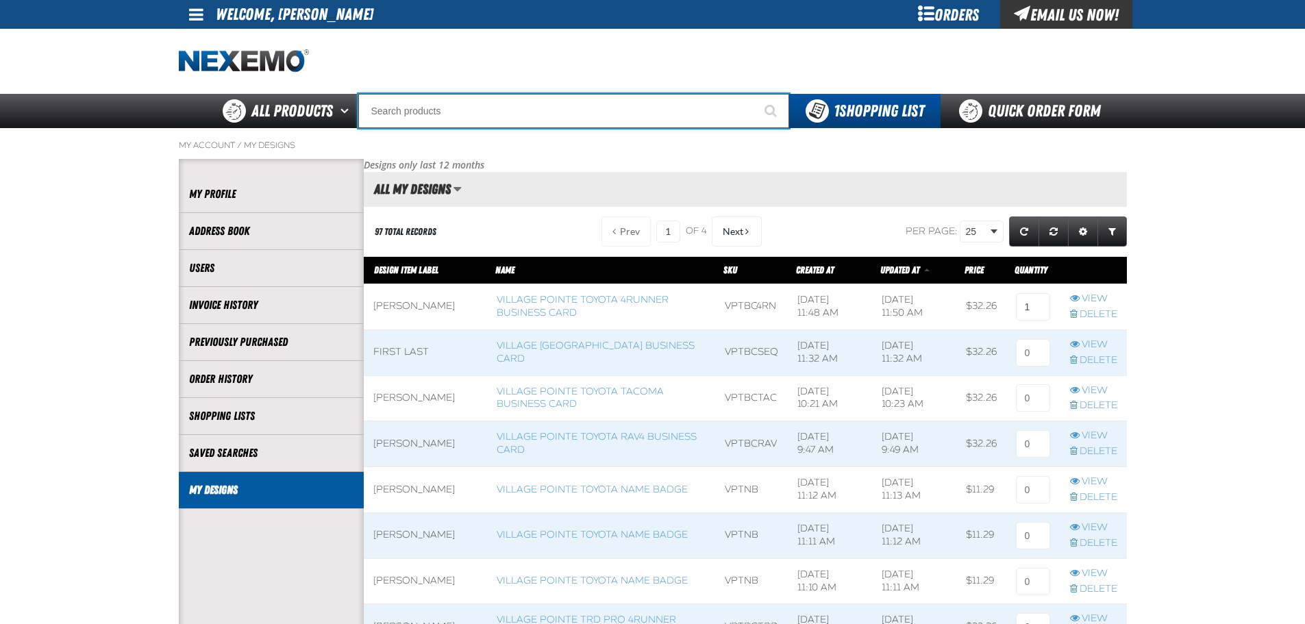
click at [429, 116] on input "Search" at bounding box center [573, 111] width 431 height 34
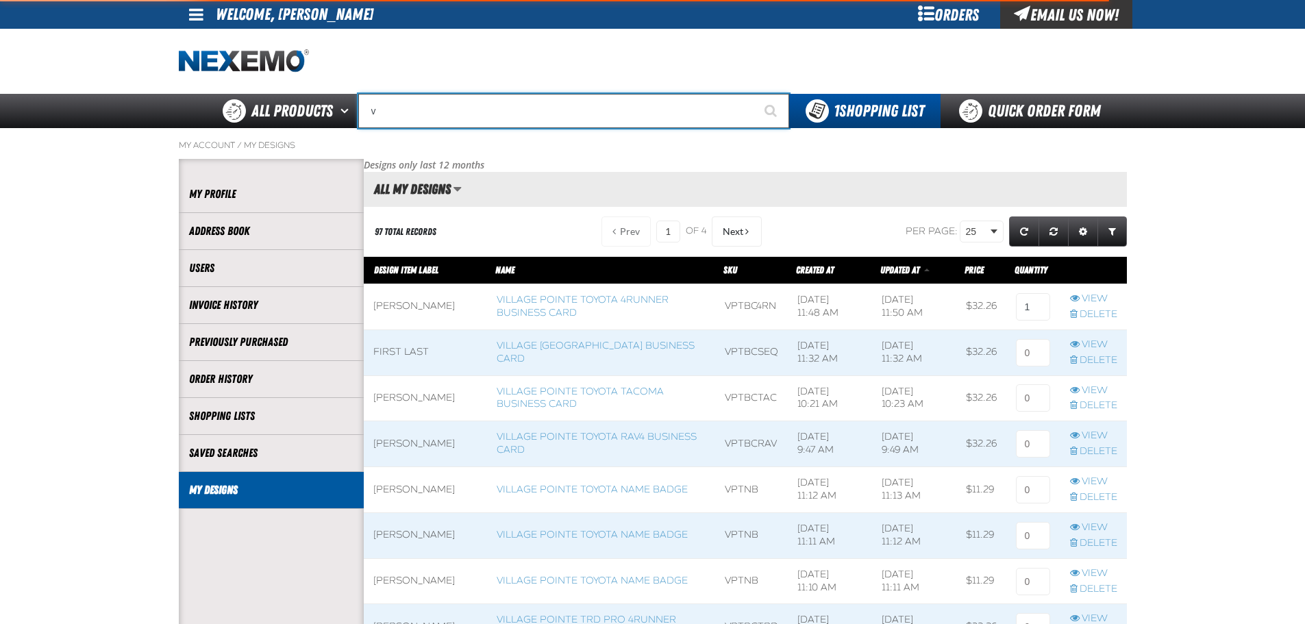
type input "vi"
type input "violet 7000-7999"
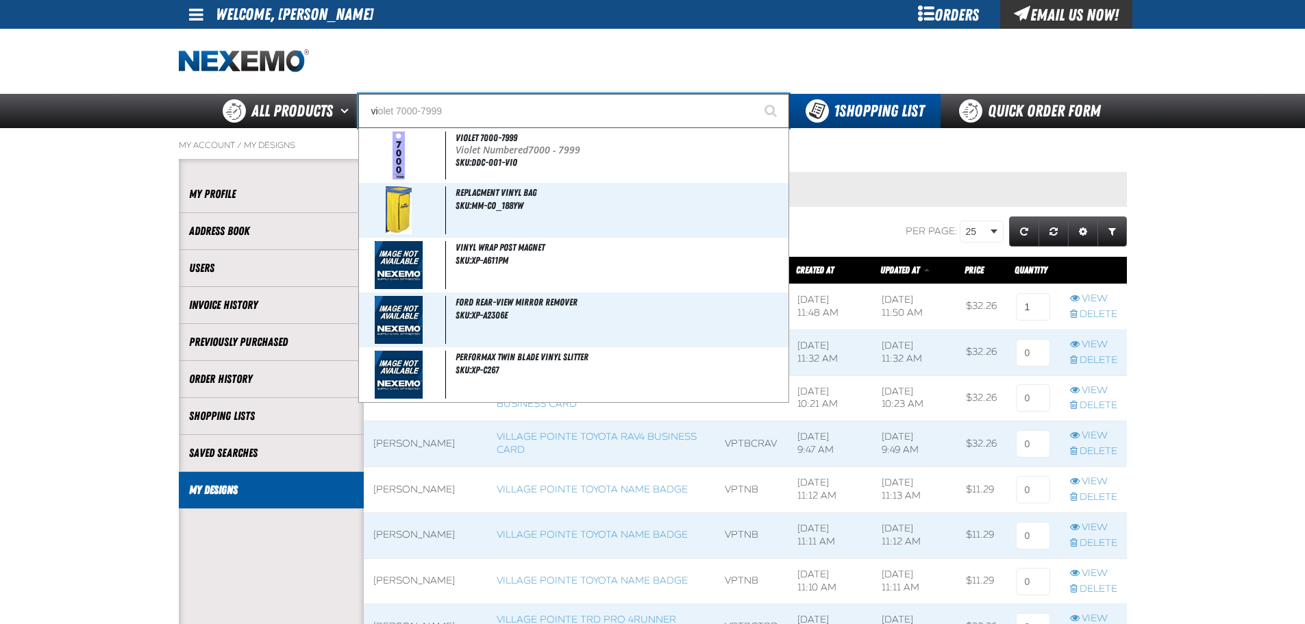
type input "vil"
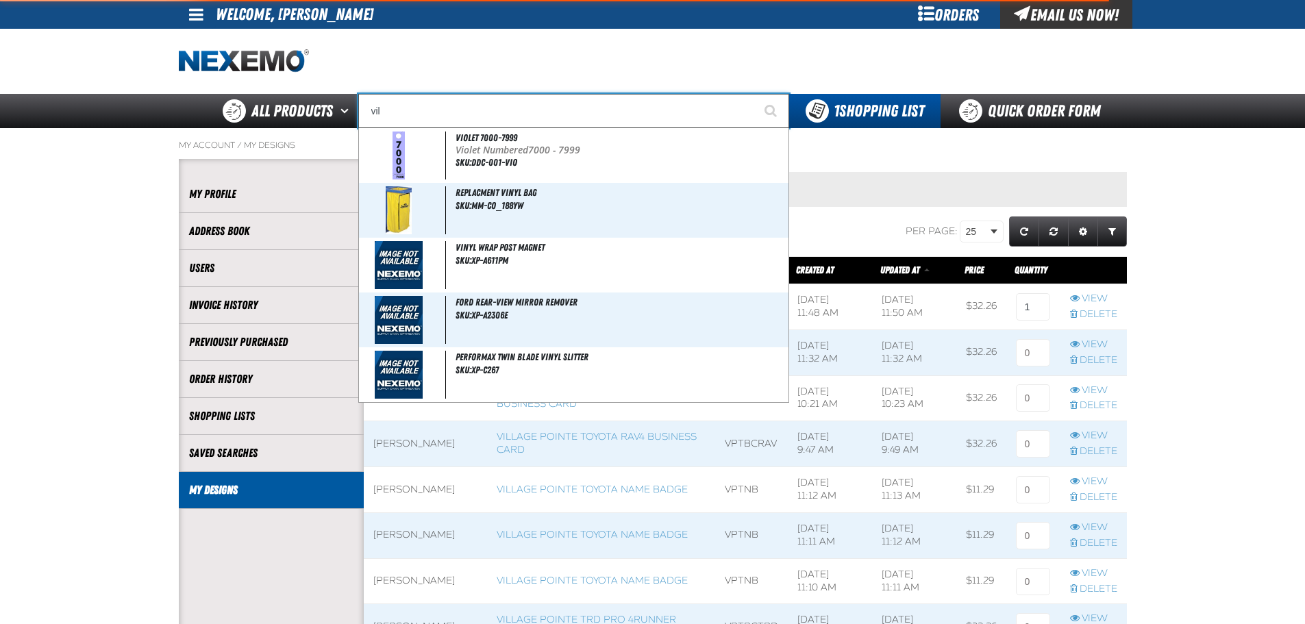
type input "village Pointe Toyota Name Badge"
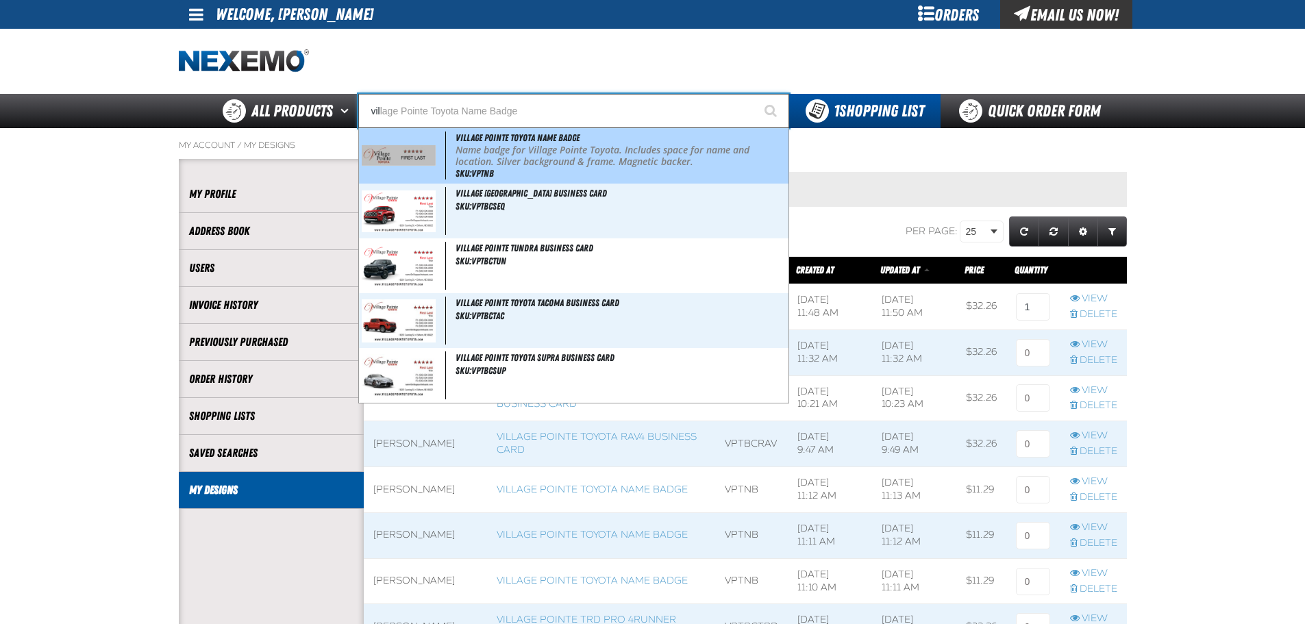
click at [408, 146] on img at bounding box center [399, 155] width 75 height 21
type input "Village Pointe Toyota Name Badge"
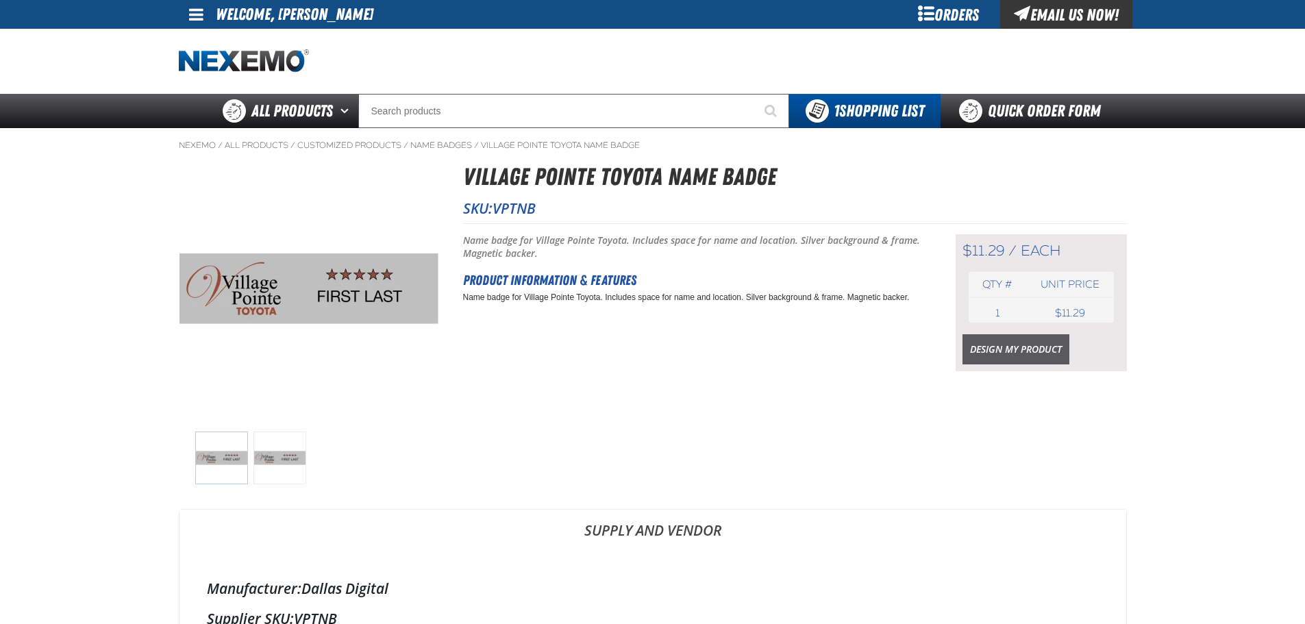
click at [1001, 352] on link "Design My Product" at bounding box center [1015, 349] width 107 height 30
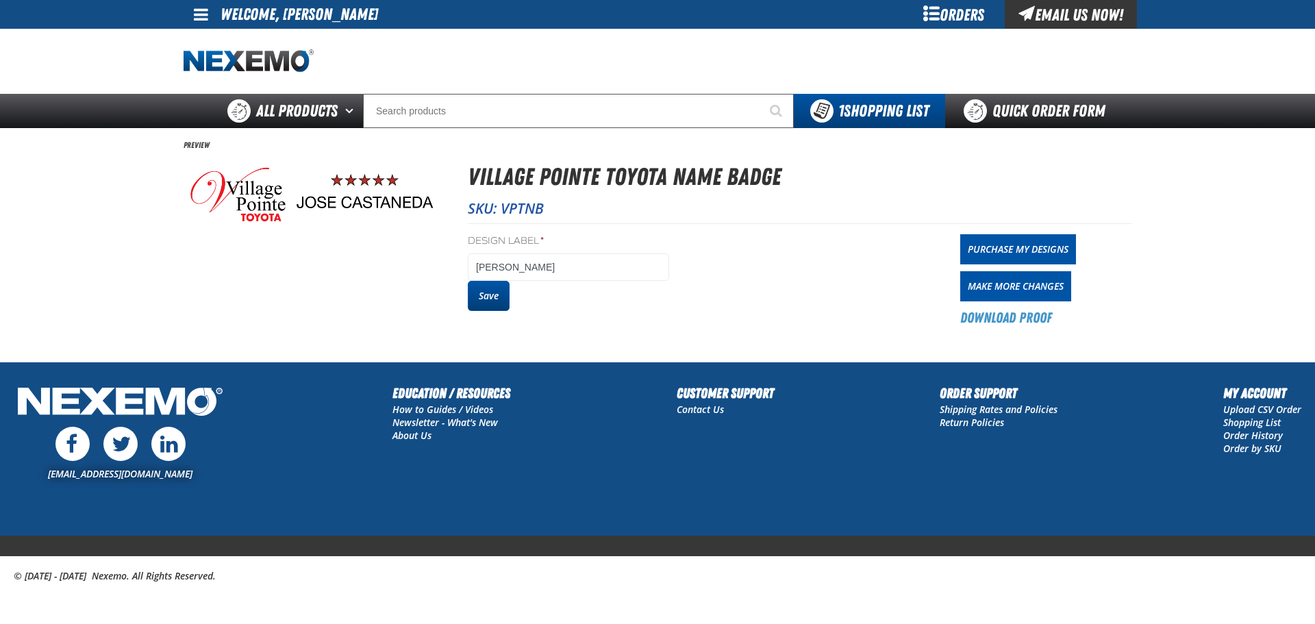
click at [479, 305] on button "Save" at bounding box center [489, 296] width 42 height 30
drag, startPoint x: 0, startPoint y: 0, endPoint x: 991, endPoint y: 247, distance: 1021.3
click at [991, 247] on link "Purchase My Designs" at bounding box center [1018, 249] width 116 height 30
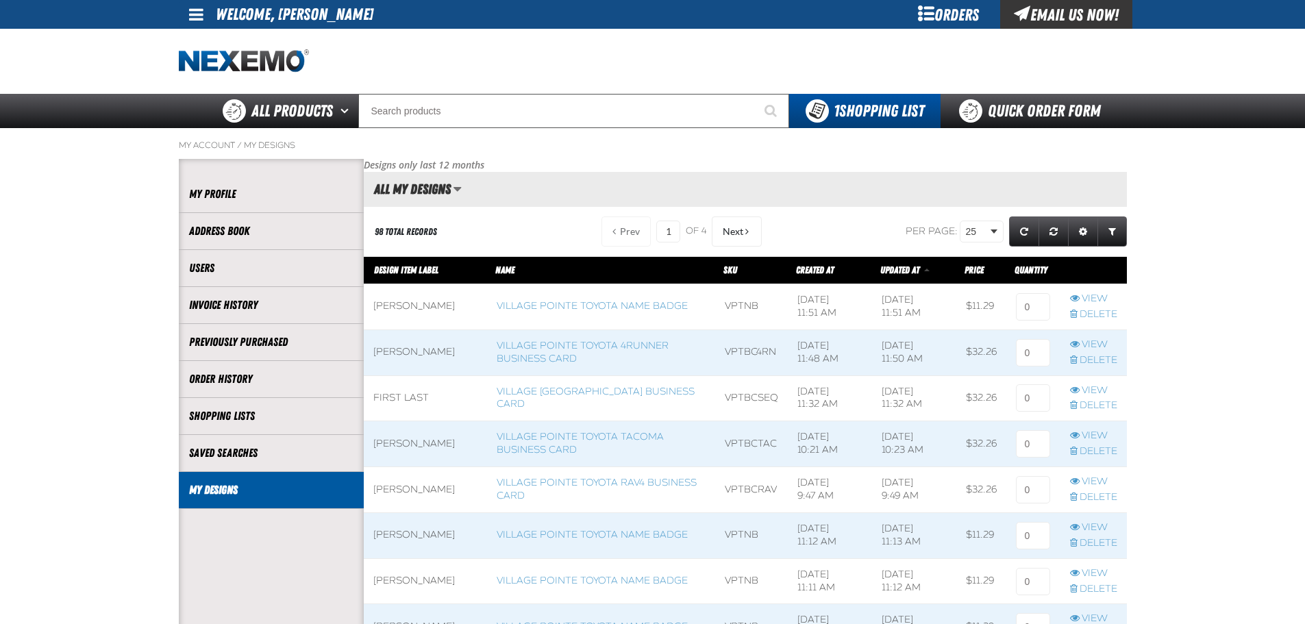
scroll to position [1, 1]
click at [1029, 314] on input at bounding box center [1033, 306] width 34 height 27
type input "1"
click at [1031, 353] on input at bounding box center [1033, 352] width 34 height 27
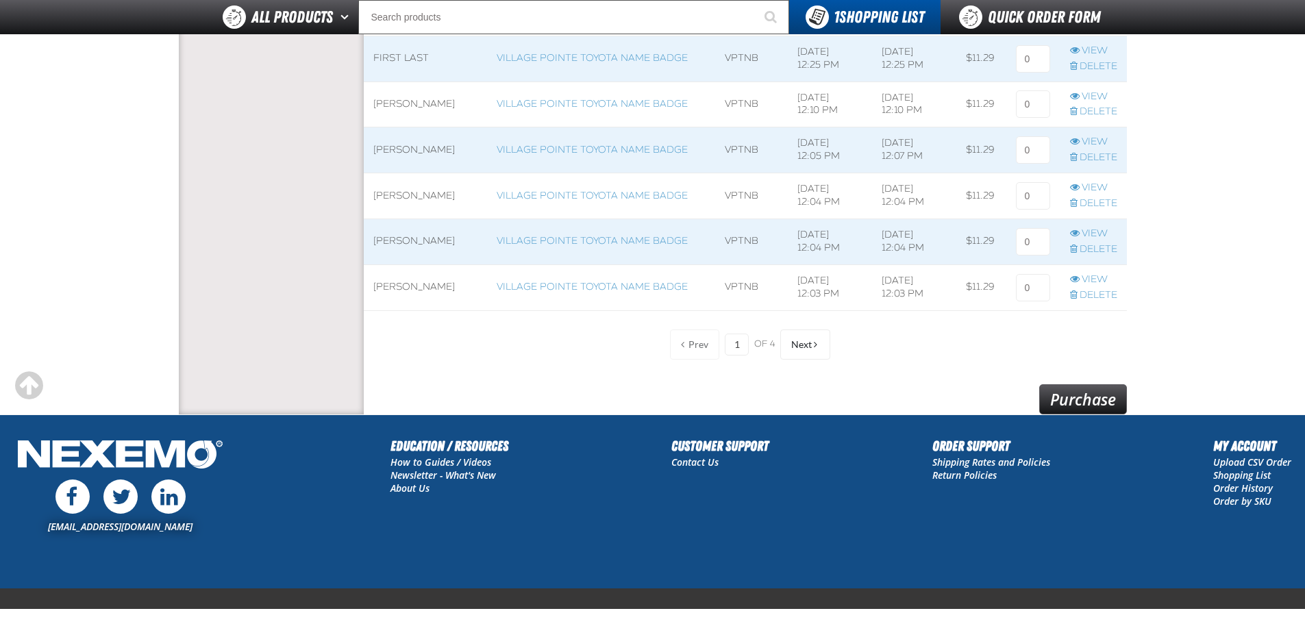
scroll to position [1135, 0]
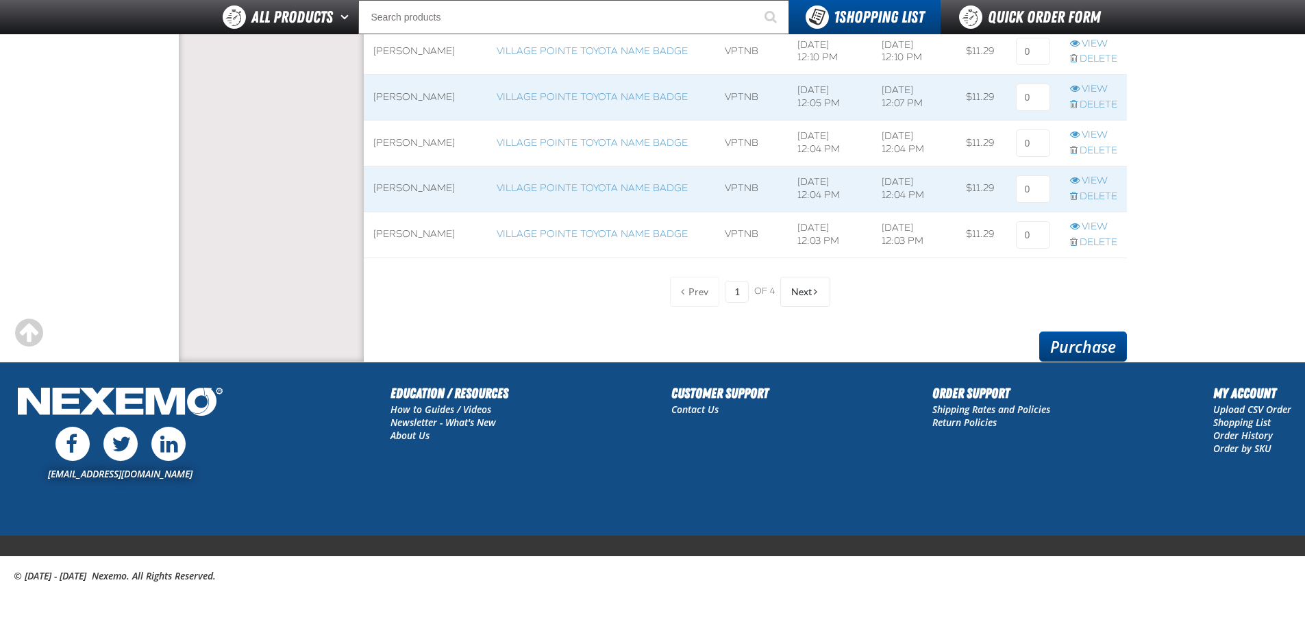
type input "1"
click at [1078, 347] on link "Purchase" at bounding box center [1083, 346] width 88 height 30
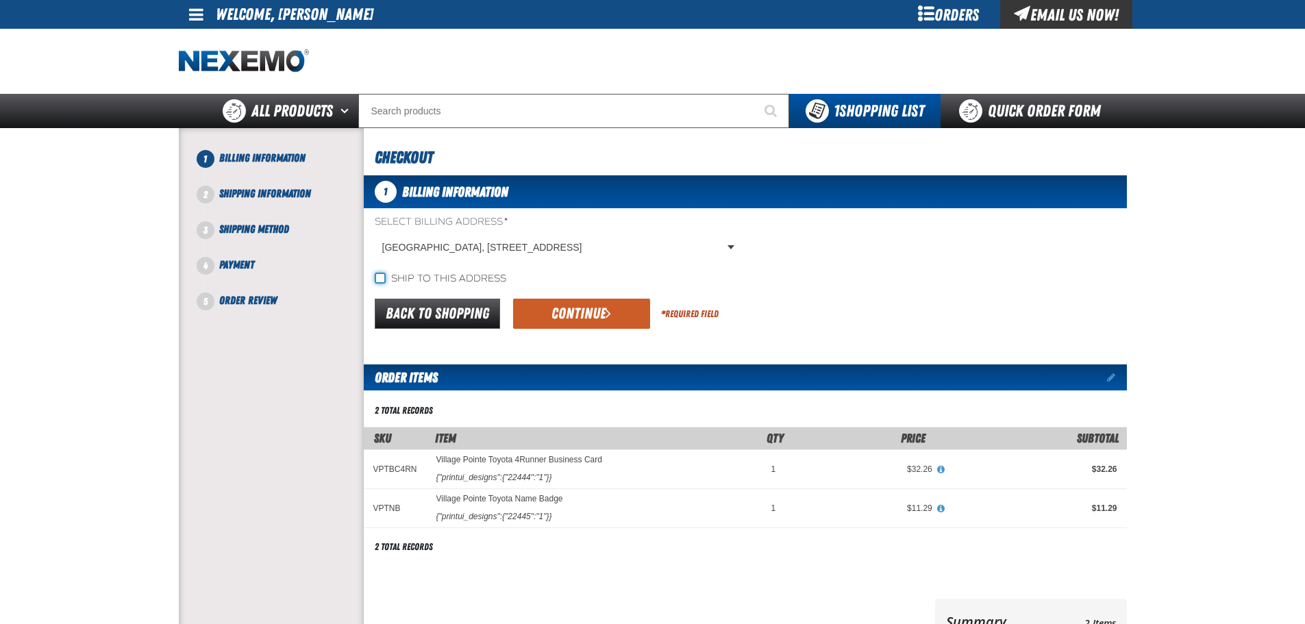
click at [379, 277] on input "Ship to this address" at bounding box center [380, 278] width 11 height 11
checkbox input "true"
click at [568, 308] on button "Continue" at bounding box center [581, 314] width 137 height 30
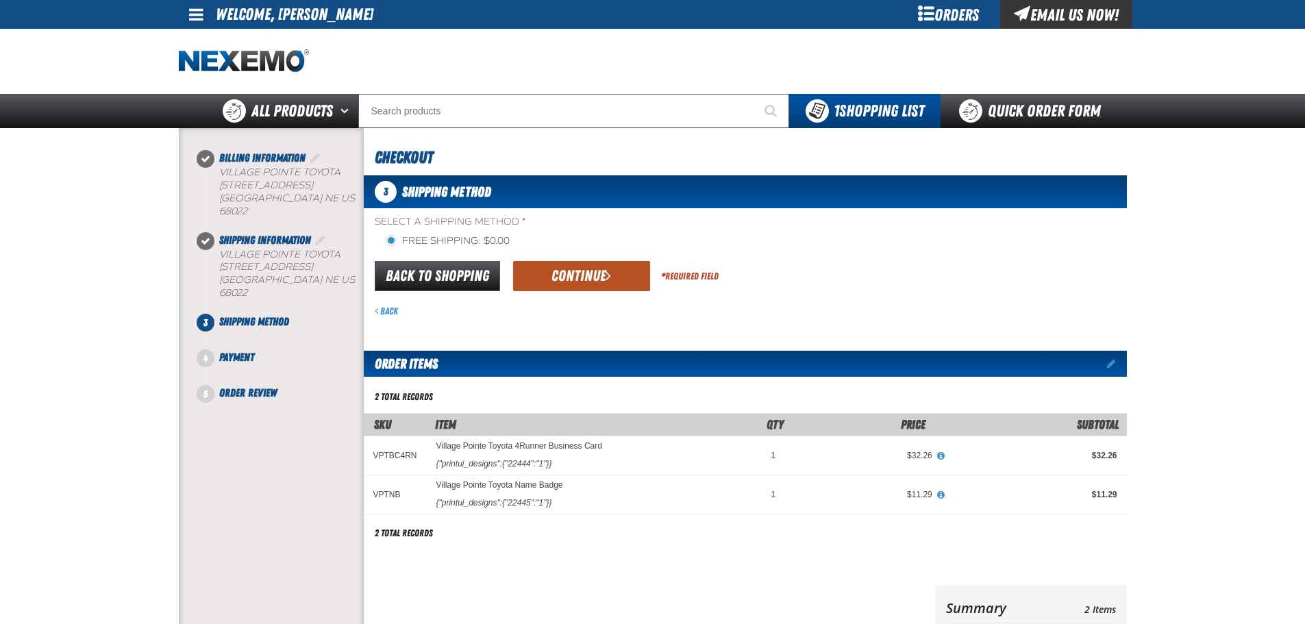
click at [573, 273] on button "Continue" at bounding box center [581, 276] width 137 height 30
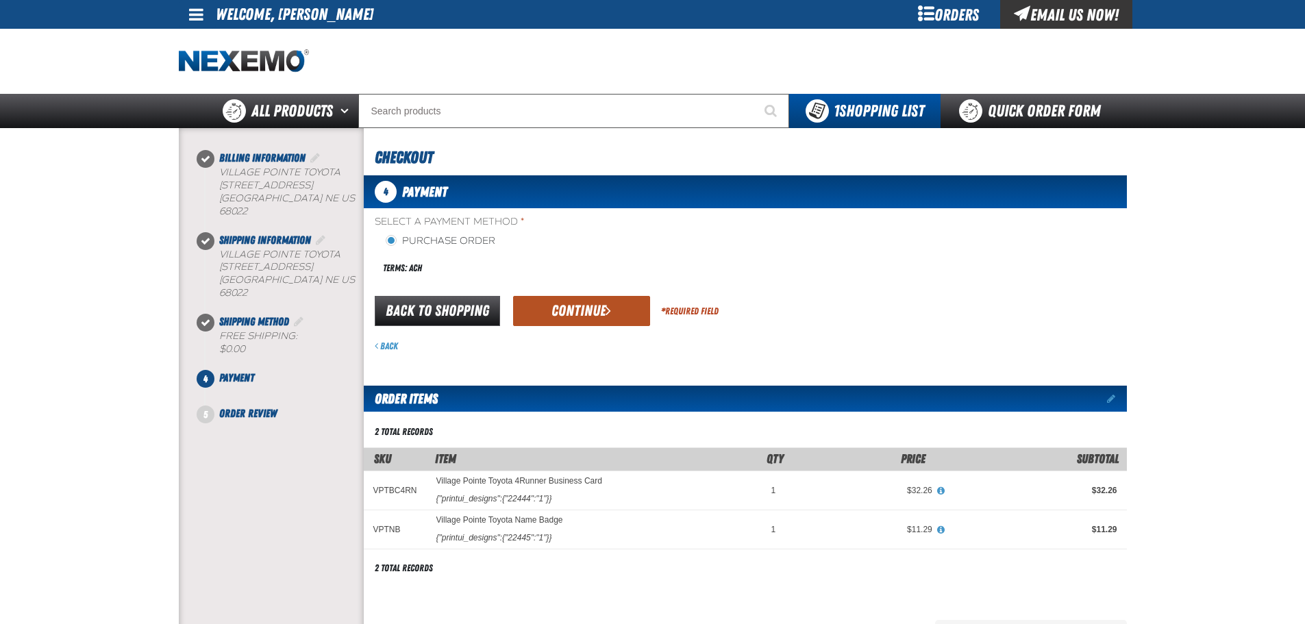
click at [564, 299] on button "Continue" at bounding box center [581, 311] width 137 height 30
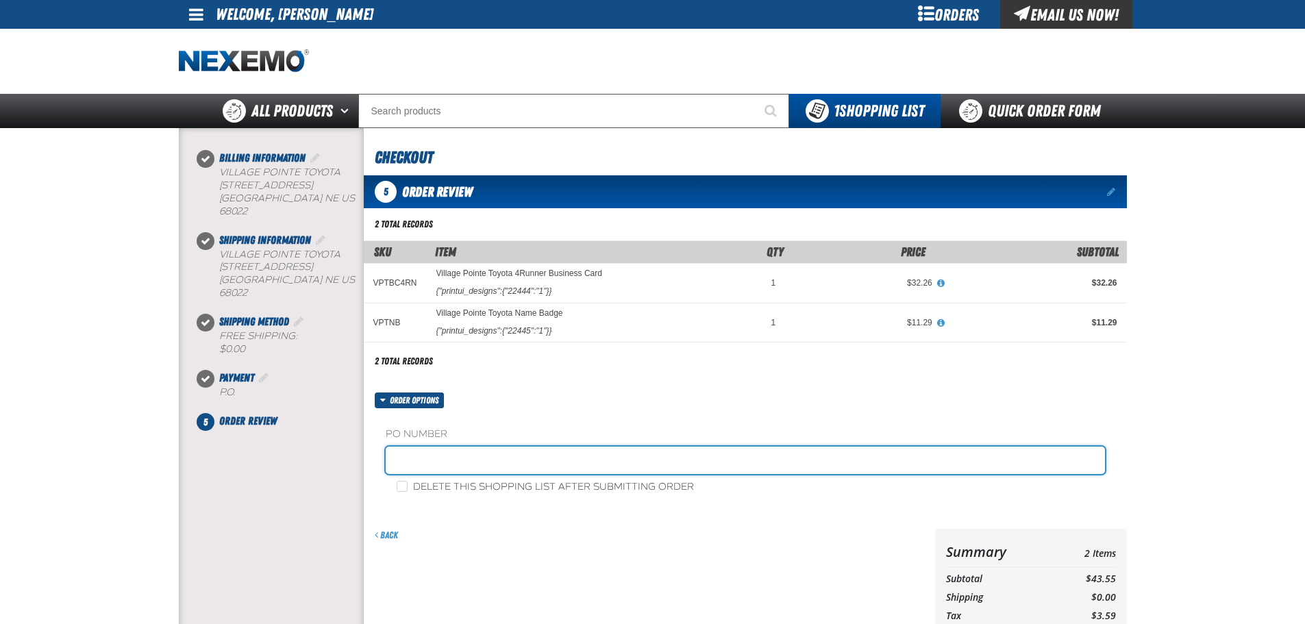
click at [452, 453] on input "text" at bounding box center [745, 459] width 719 height 27
type input "sales"
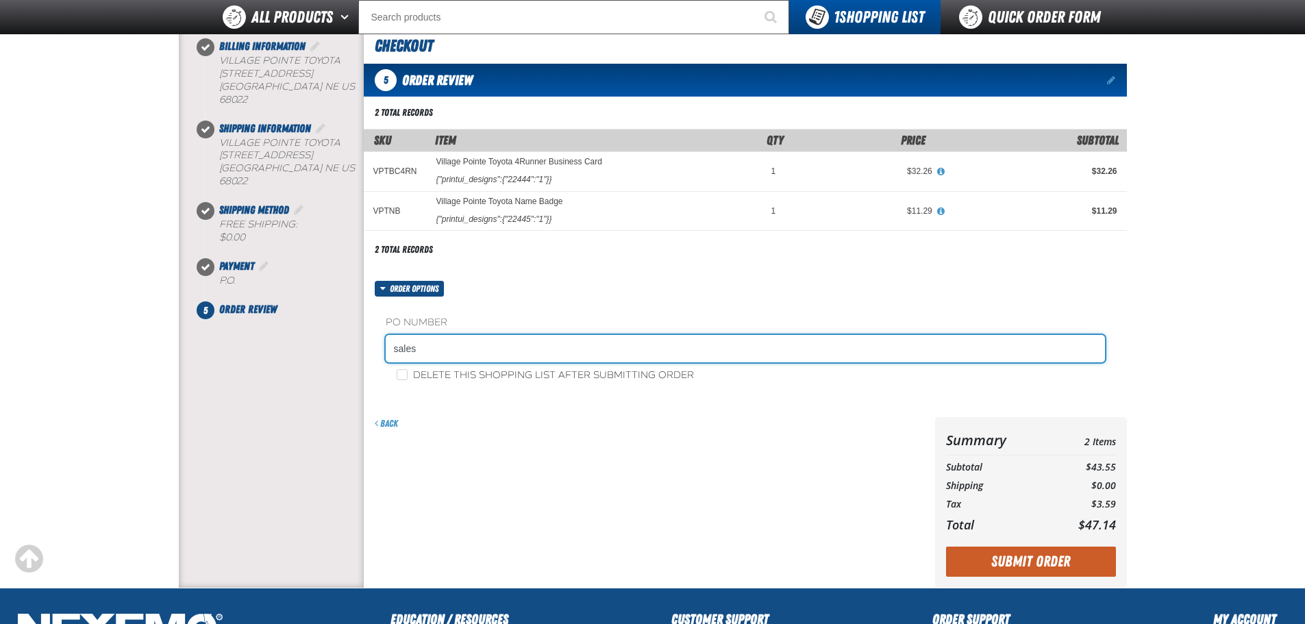
scroll to position [274, 0]
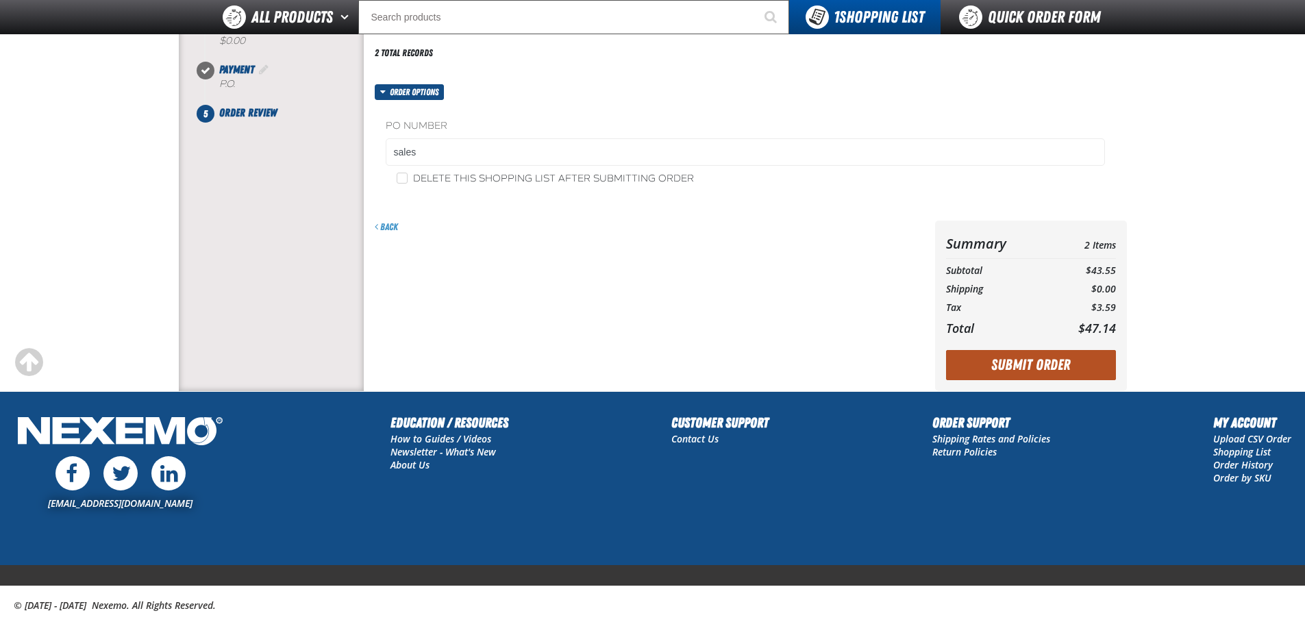
click at [984, 364] on button "Submit Order" at bounding box center [1031, 365] width 170 height 30
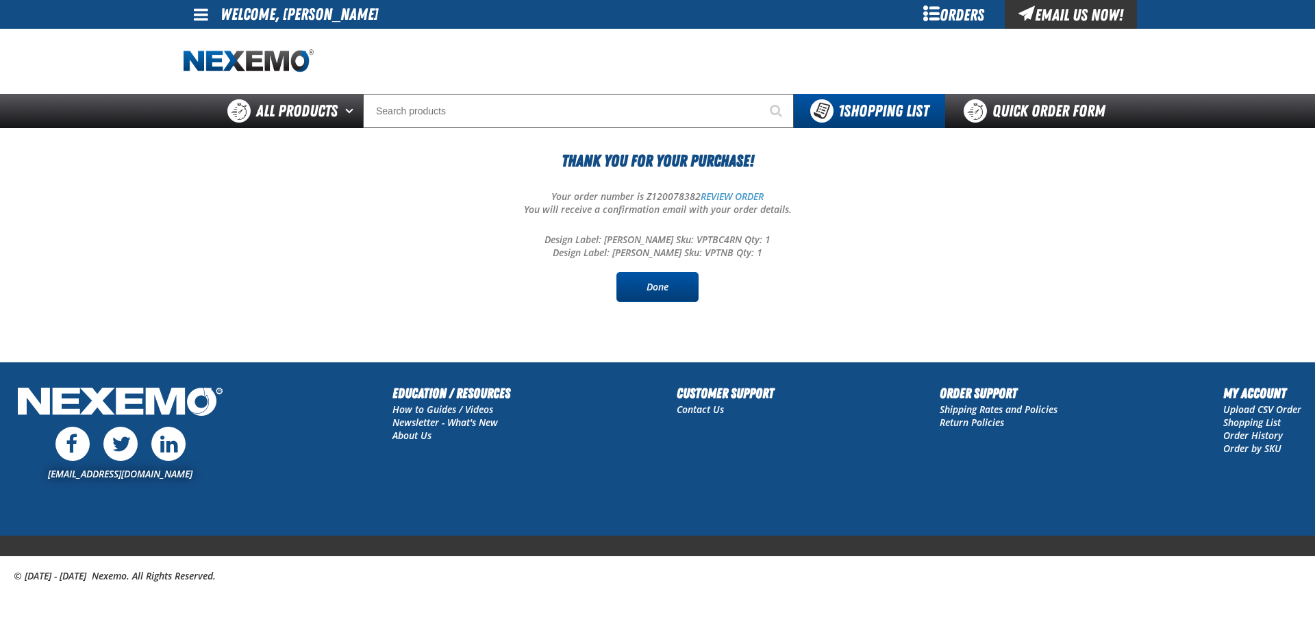
click at [654, 287] on link "Done" at bounding box center [657, 287] width 82 height 30
